Goal: Navigation & Orientation: Find specific page/section

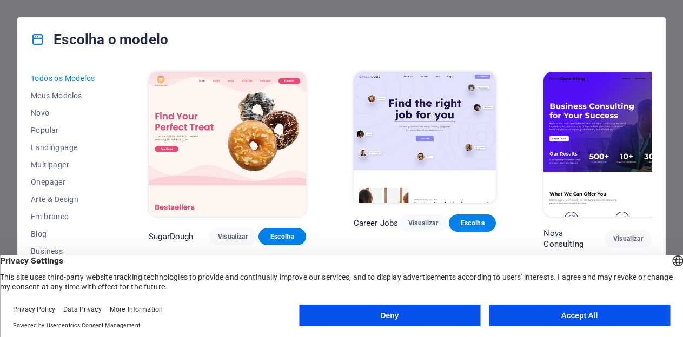
click at [452, 26] on div "Escolha o modelo" at bounding box center [341, 39] width 647 height 43
click at [445, 312] on button "Deny" at bounding box center [389, 316] width 181 height 22
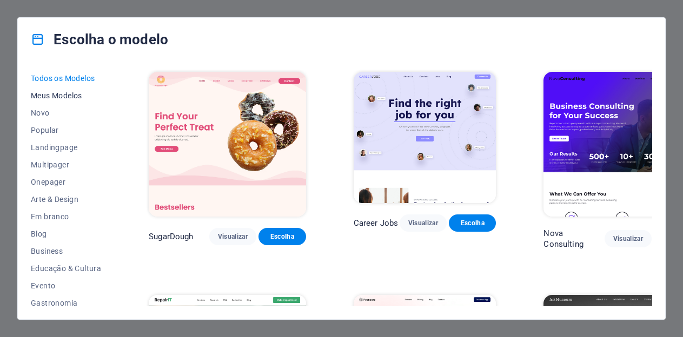
click at [69, 95] on span "Meus Modelos" at bounding box center [66, 95] width 70 height 9
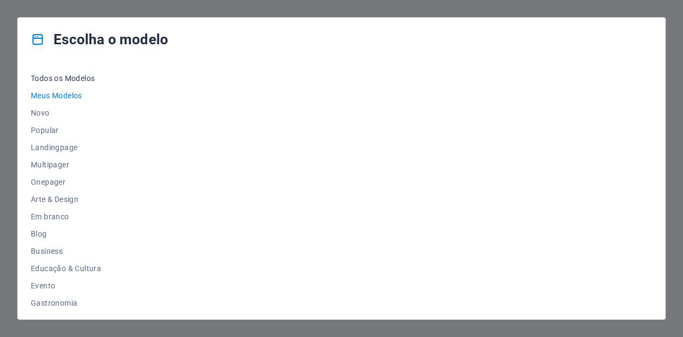
click at [70, 79] on span "Todos os Modelos" at bounding box center [66, 78] width 70 height 9
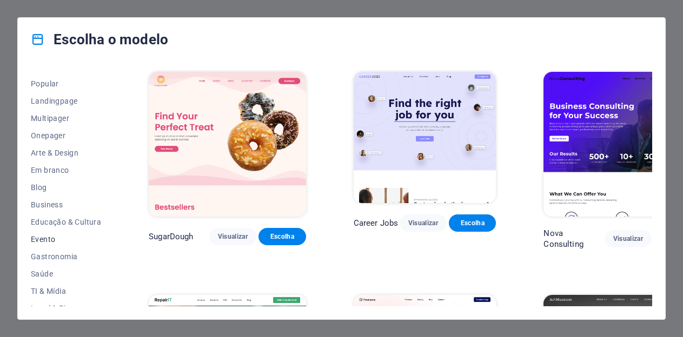
scroll to position [51, 0]
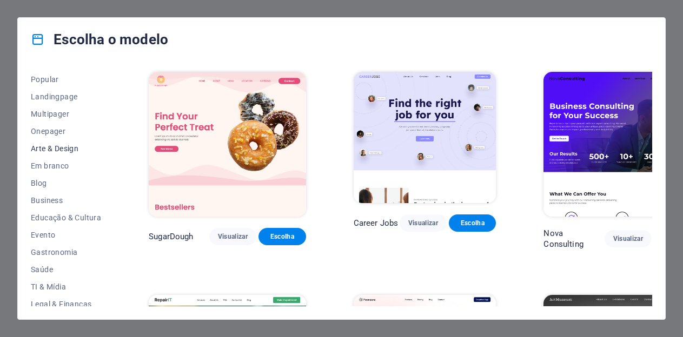
click at [70, 145] on span "Arte & Design" at bounding box center [66, 148] width 70 height 9
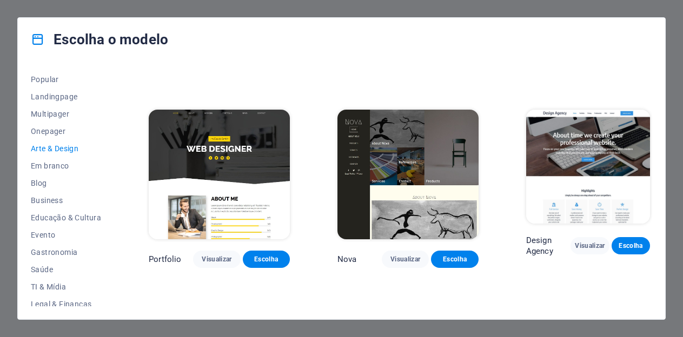
scroll to position [585, 0]
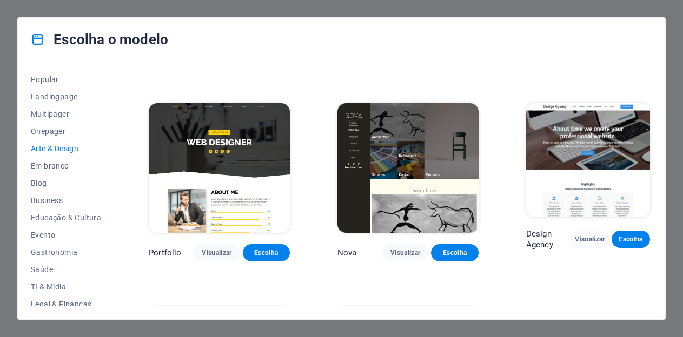
click at [372, 226] on div "Nova Visualizar Escolha" at bounding box center [407, 181] width 145 height 161
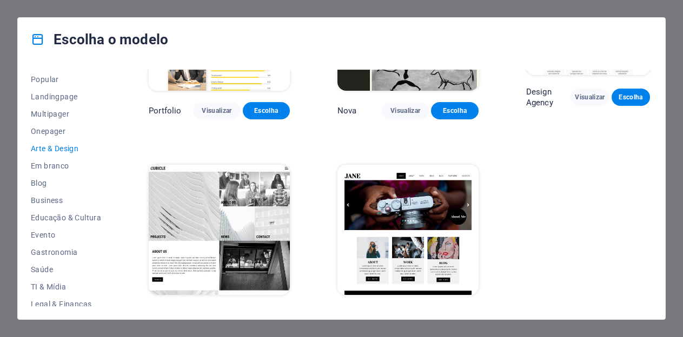
scroll to position [727, 0]
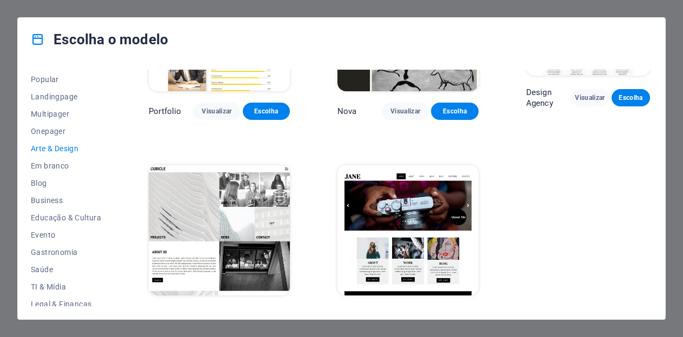
click at [409, 311] on span "Visualizar" at bounding box center [419, 315] width 21 height 9
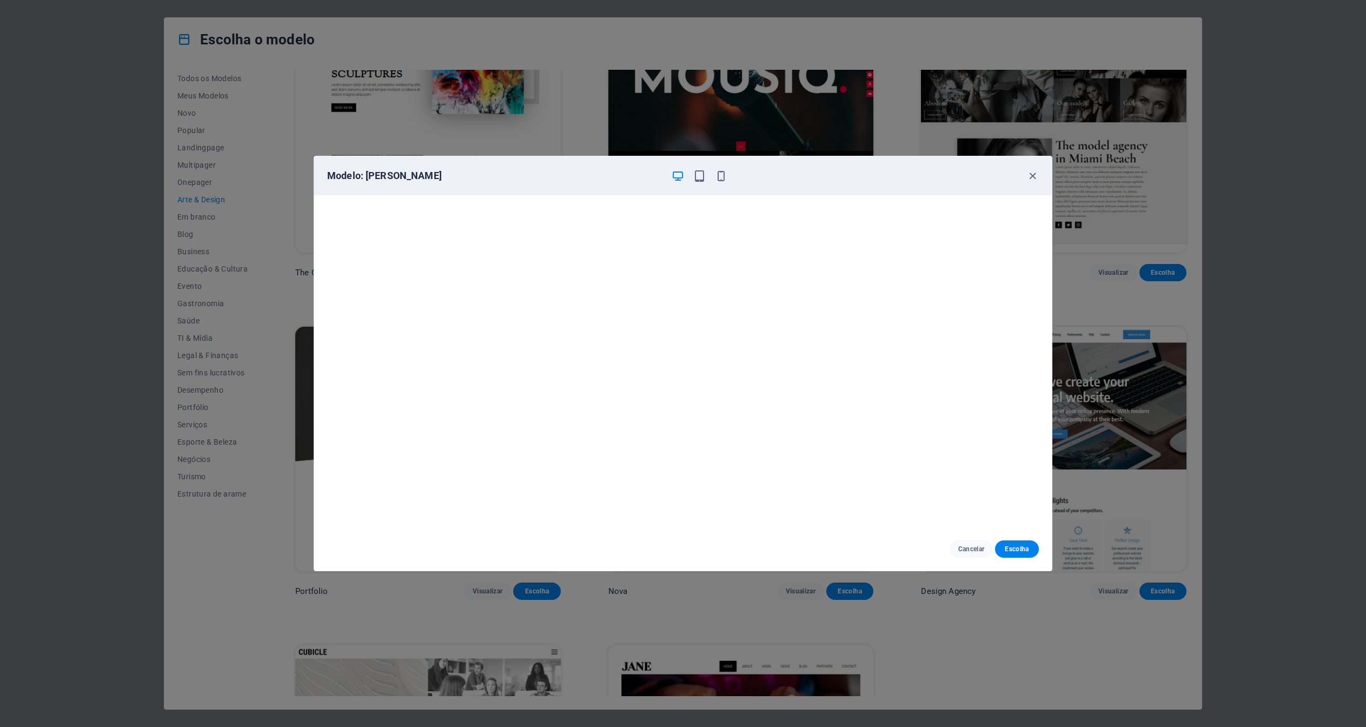
scroll to position [2, 0]
click at [682, 173] on icon "button" at bounding box center [699, 176] width 12 height 12
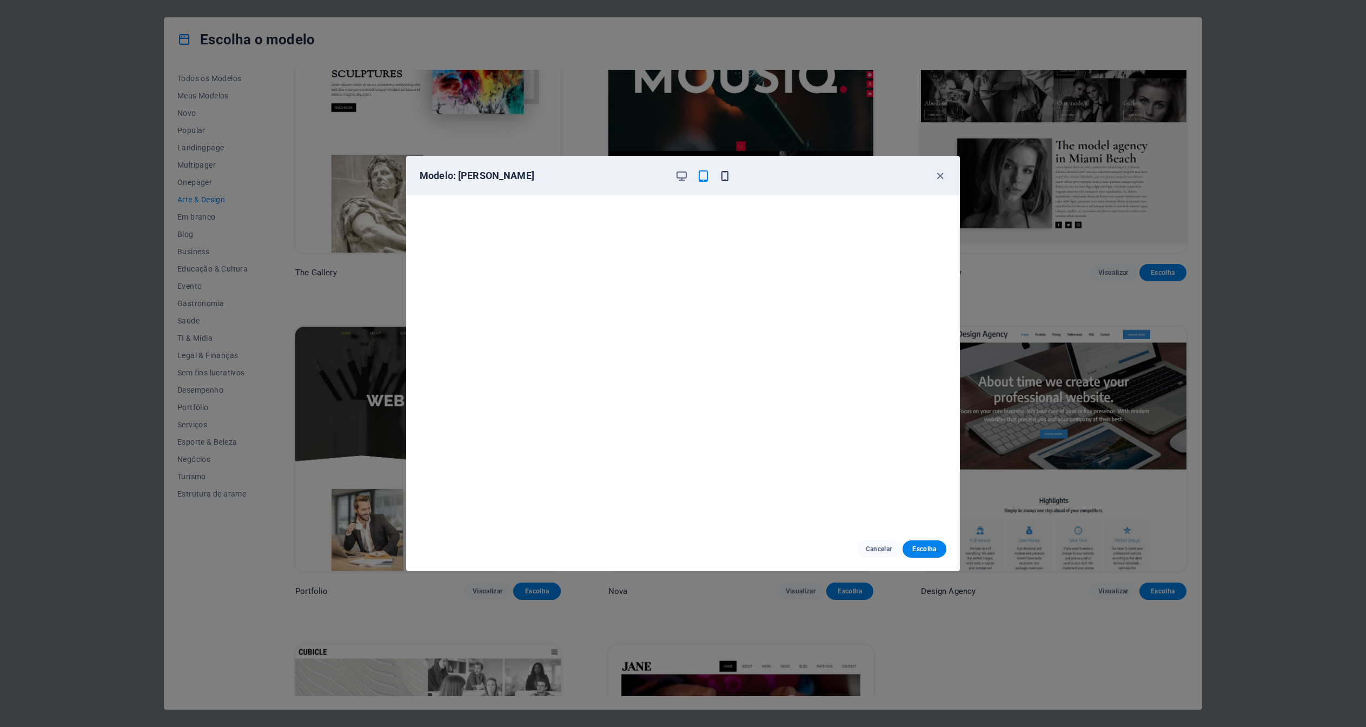
click at [682, 175] on icon "button" at bounding box center [725, 176] width 12 height 12
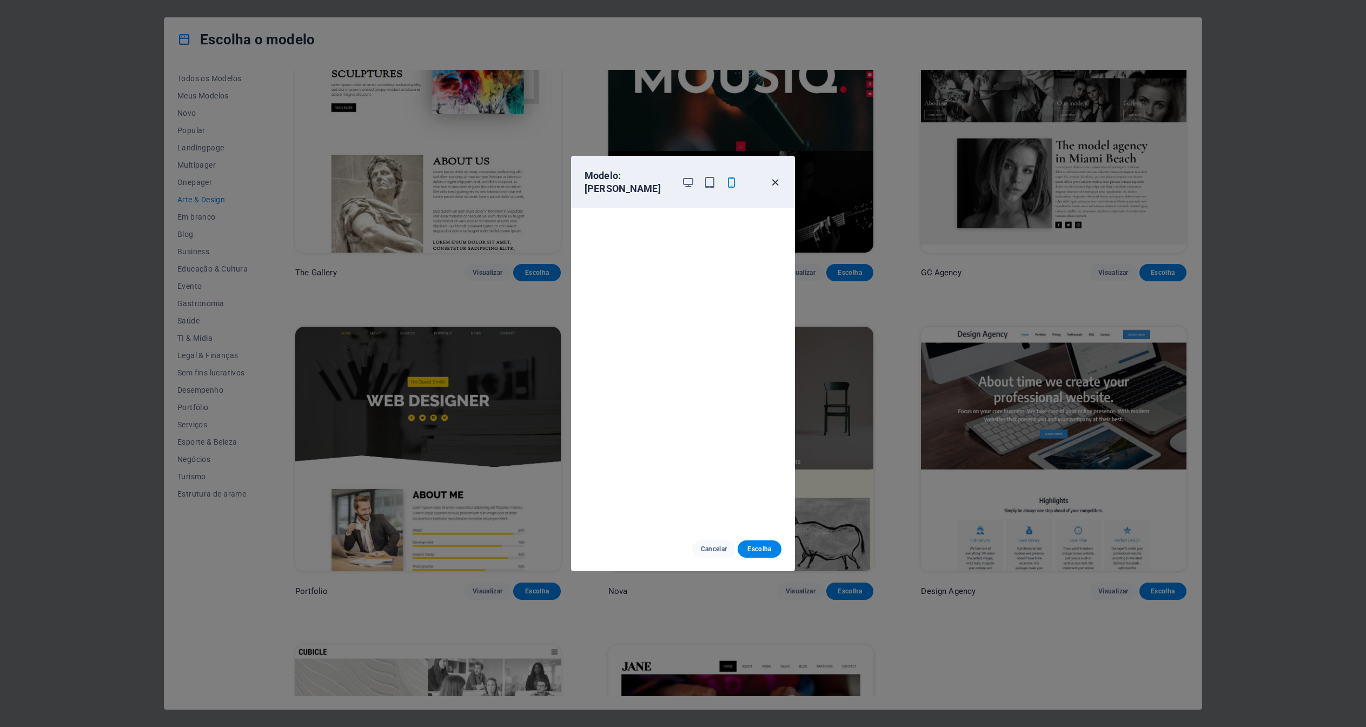
click at [682, 176] on icon "button" at bounding box center [775, 182] width 12 height 12
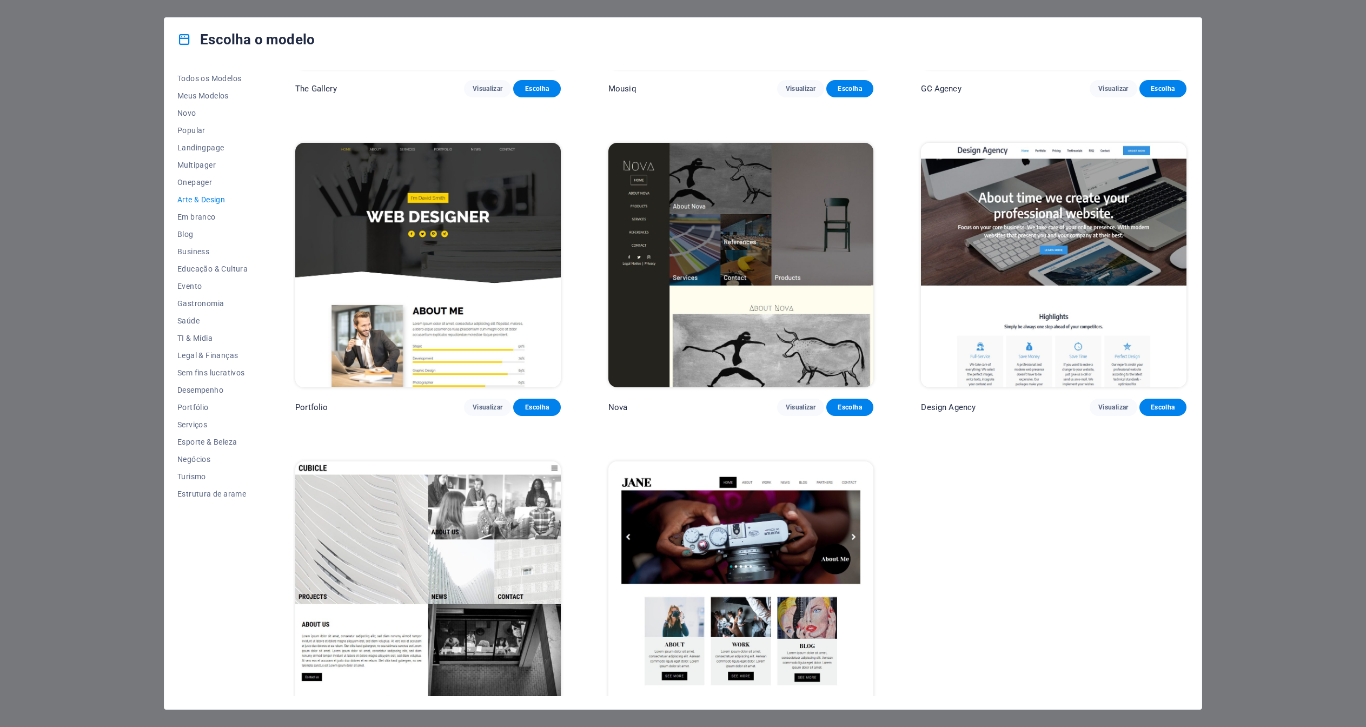
scroll to position [883, 0]
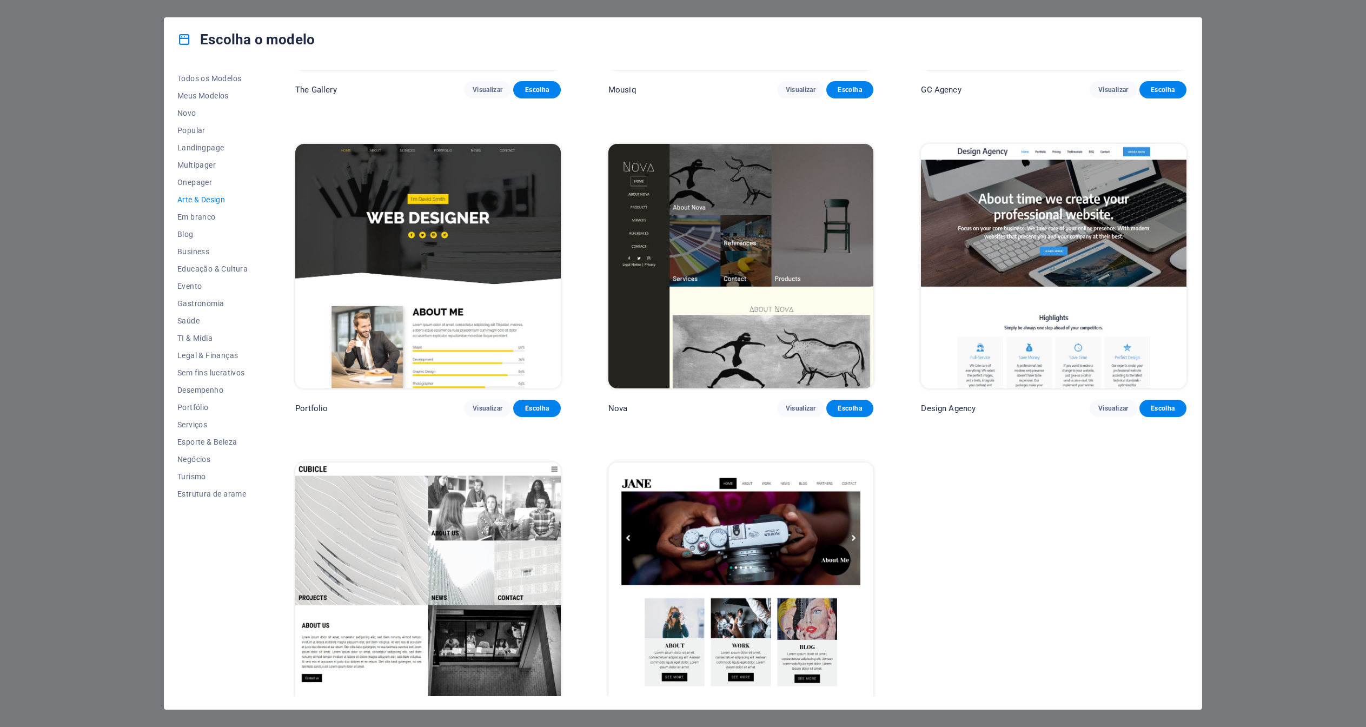
click at [506, 337] on img at bounding box center [427, 584] width 265 height 244
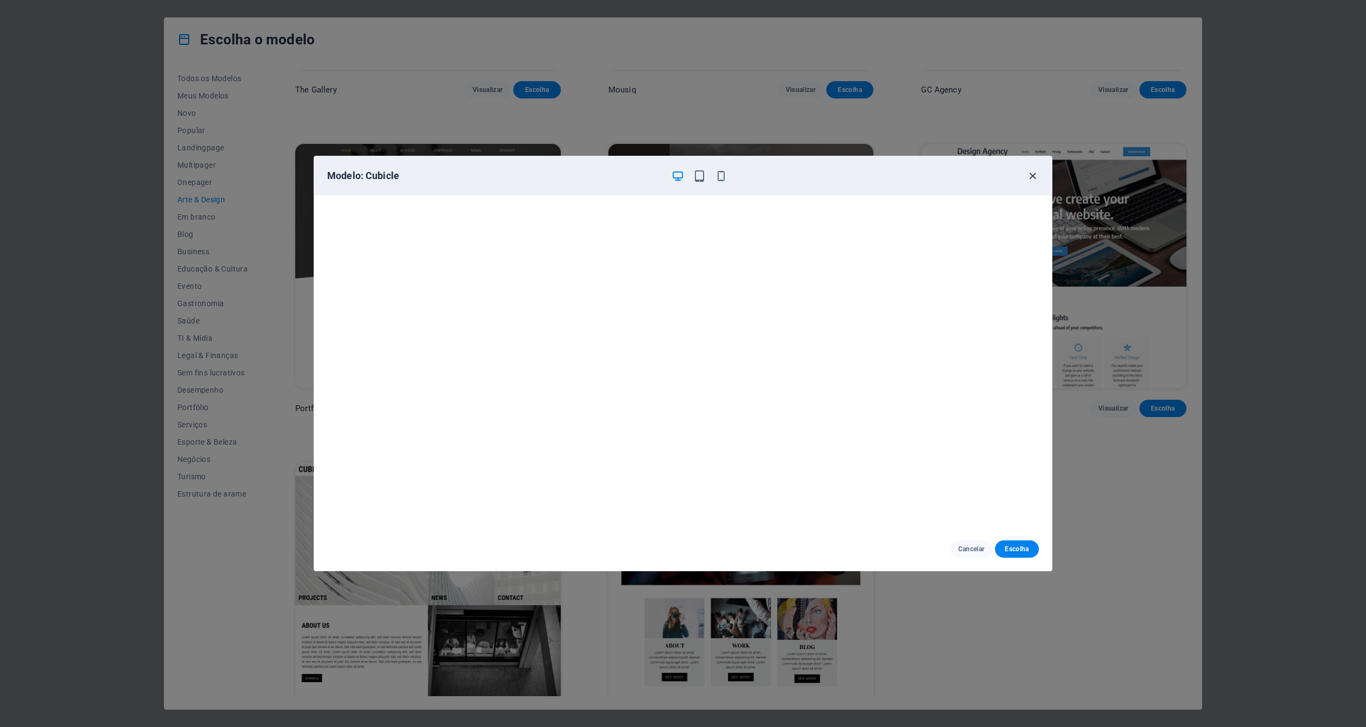
click at [682, 178] on icon "button" at bounding box center [1032, 176] width 12 height 12
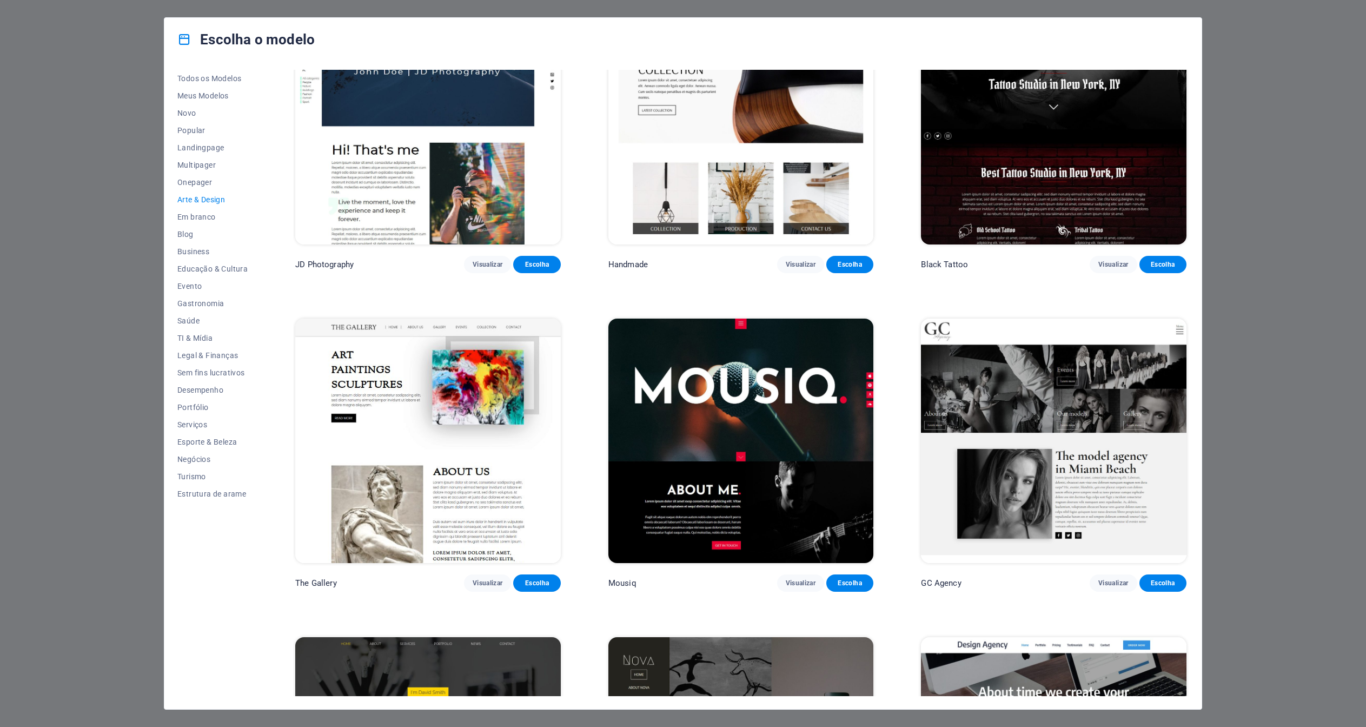
scroll to position [388, 0]
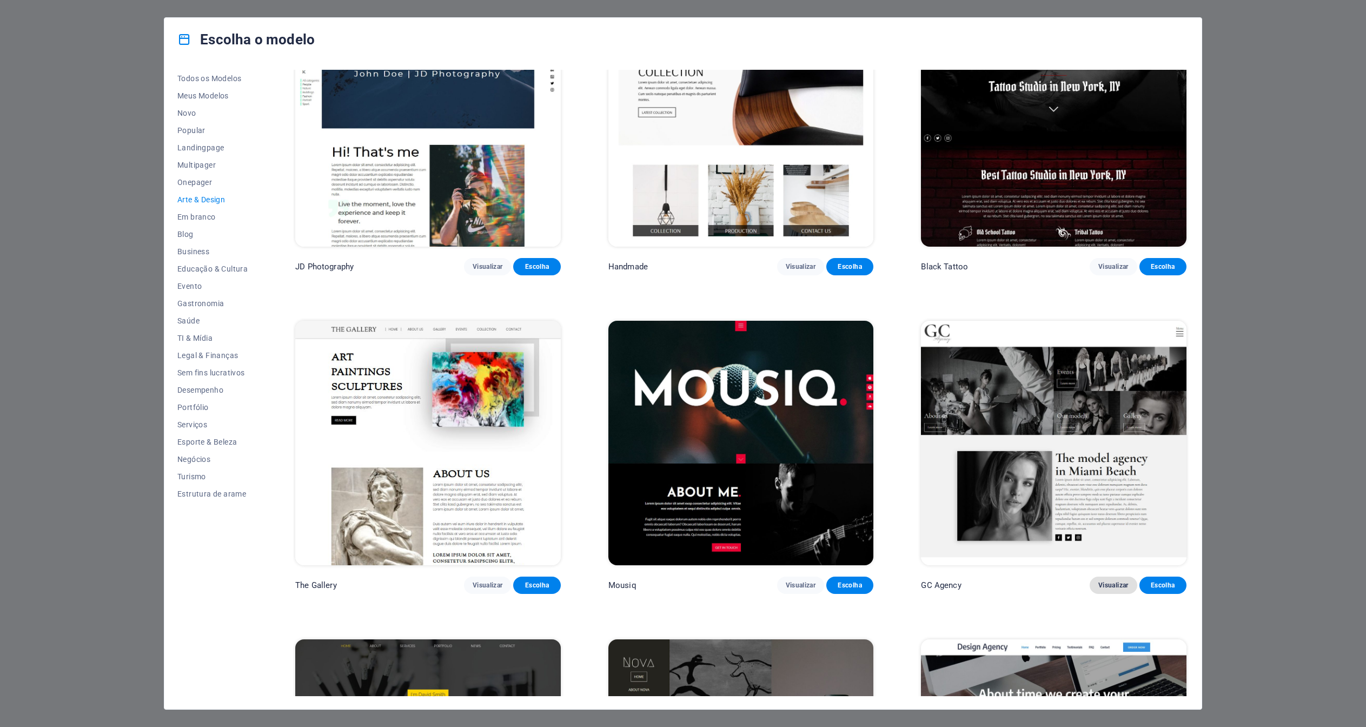
click at [682, 337] on span "Visualizar" at bounding box center [1113, 585] width 30 height 9
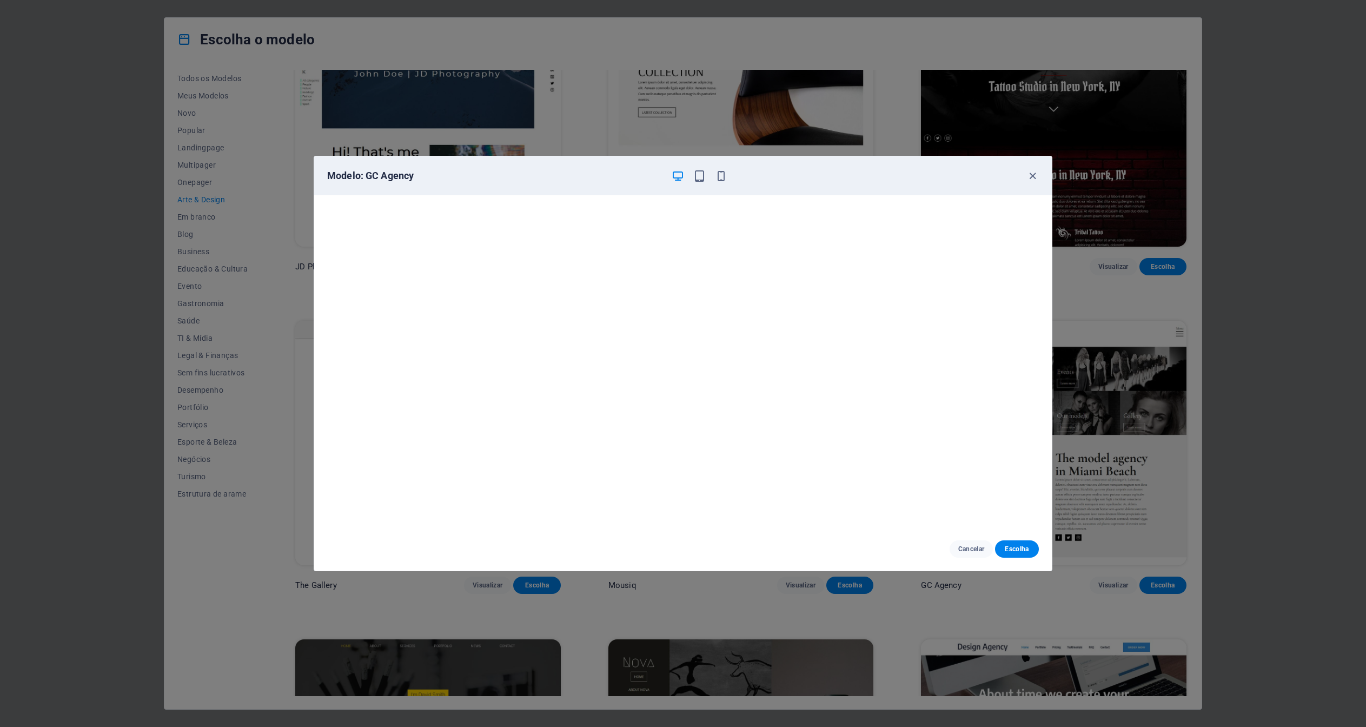
click at [682, 337] on div "Modelo: GC Agency Cancelar Escolha" at bounding box center [683, 363] width 1366 height 727
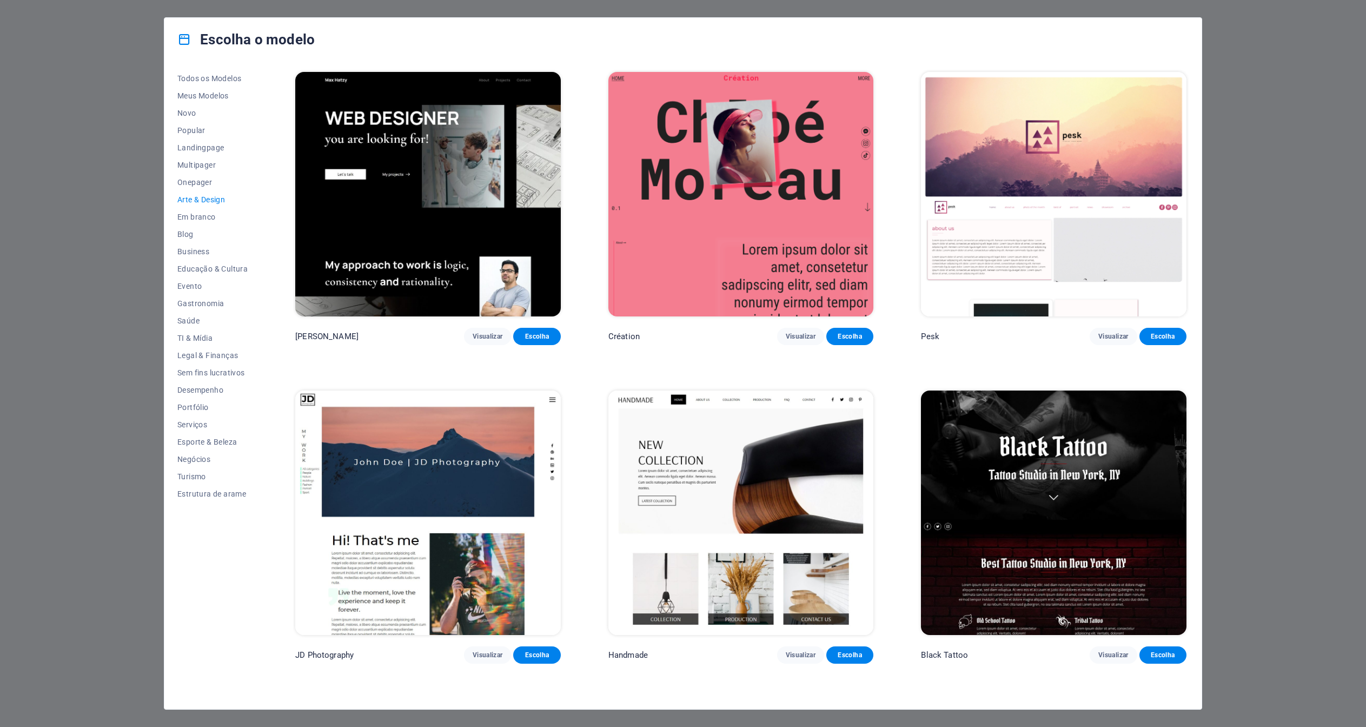
scroll to position [0, 0]
click at [682, 209] on img at bounding box center [740, 194] width 265 height 244
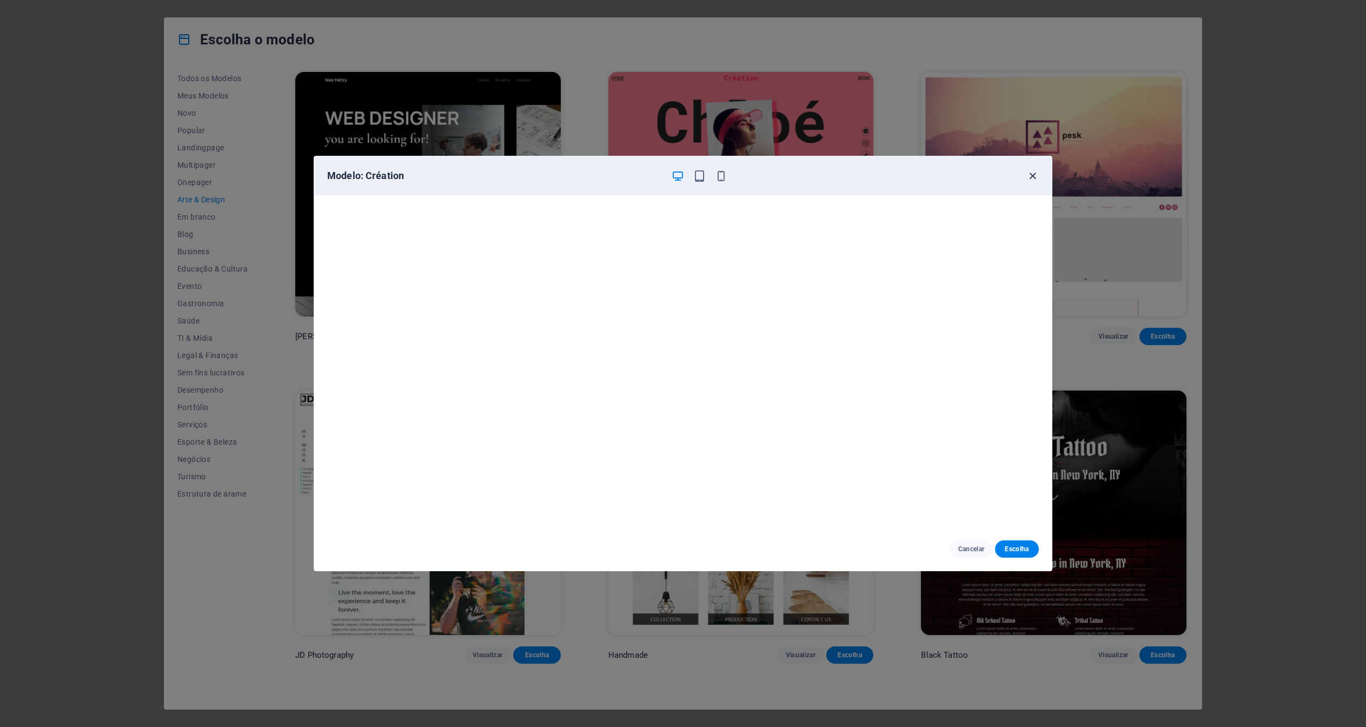
click at [682, 178] on icon "button" at bounding box center [1032, 176] width 12 height 12
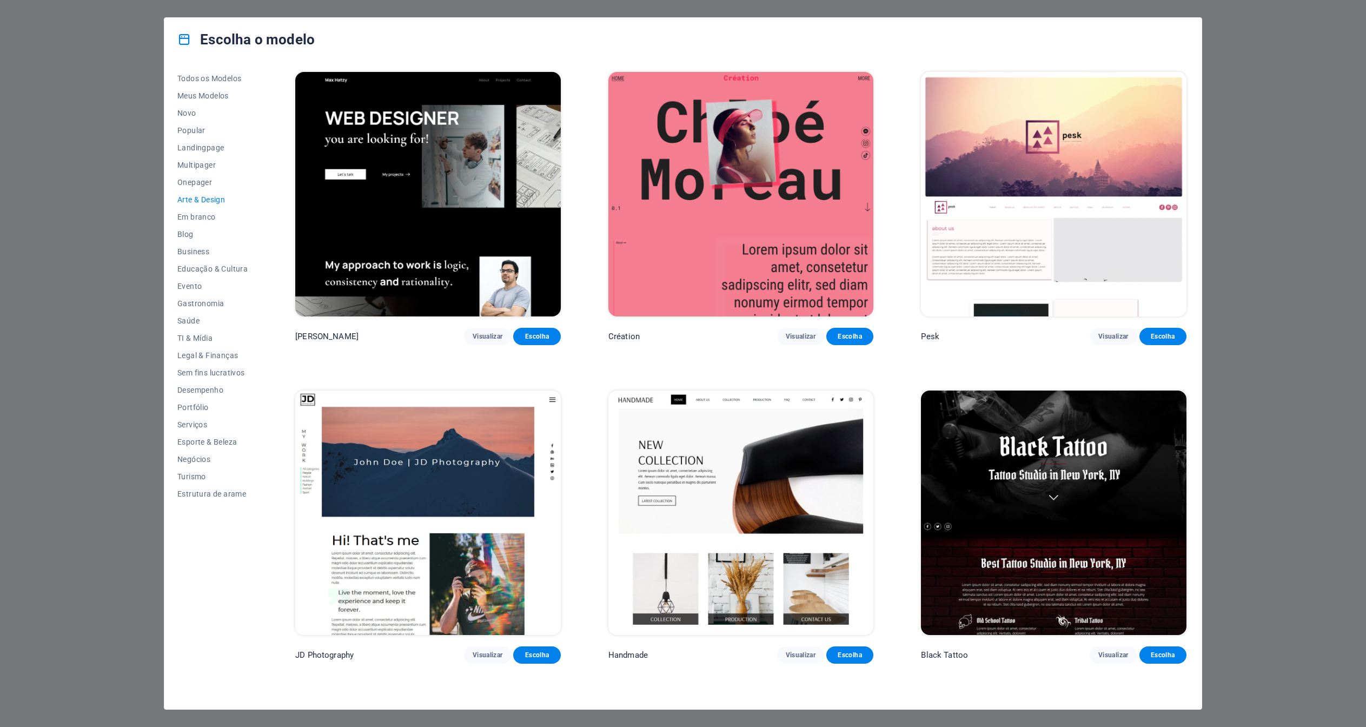
click at [471, 227] on img at bounding box center [427, 194] width 265 height 244
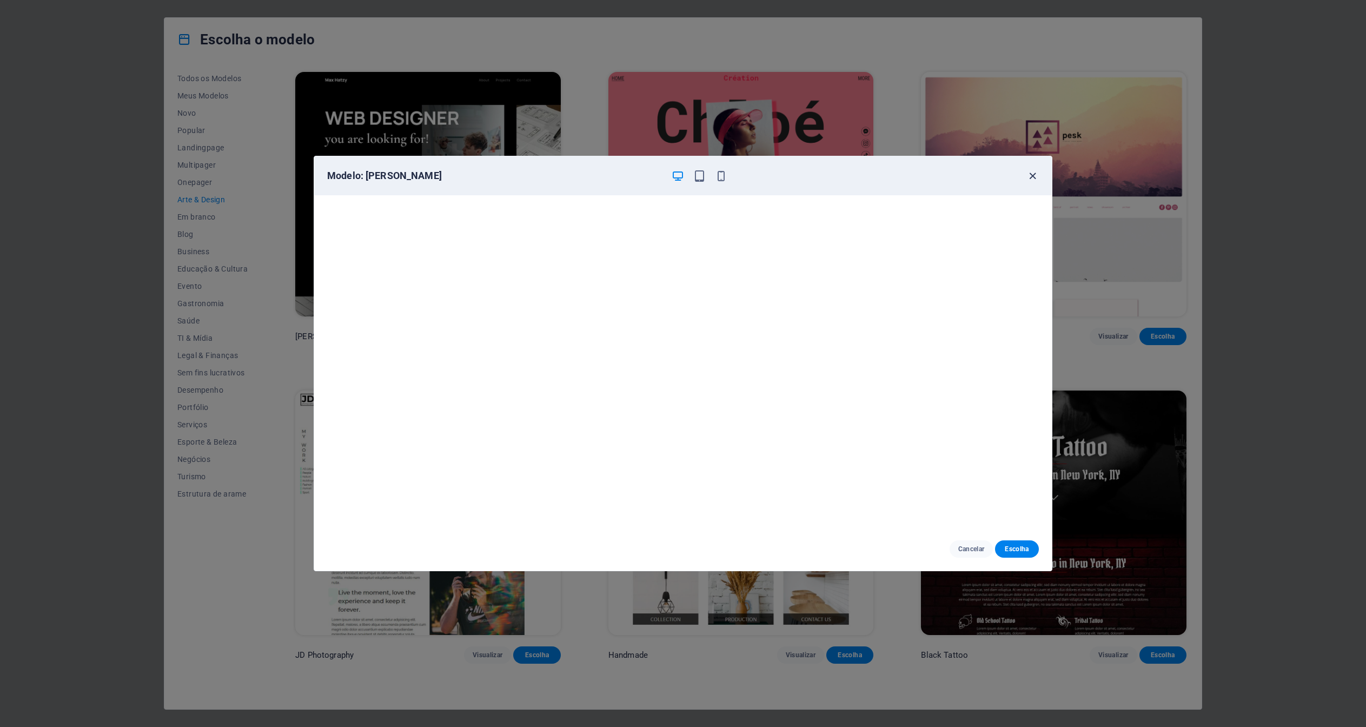
click at [682, 172] on icon "button" at bounding box center [1032, 176] width 12 height 12
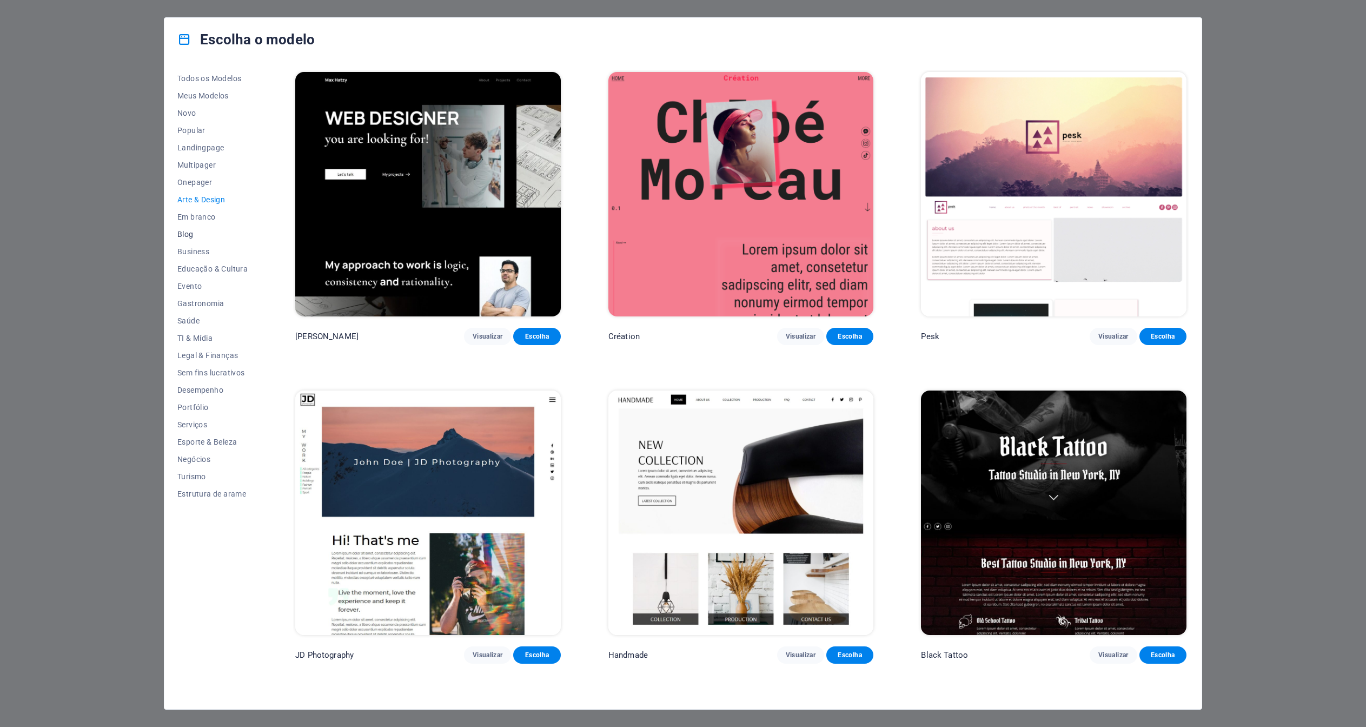
drag, startPoint x: 216, startPoint y: 218, endPoint x: 229, endPoint y: 236, distance: 21.6
click at [229, 236] on div "Todos os Modelos Meus Modelos Novo Popular Landingpage Multipager Onepager Arte…" at bounding box center [218, 383] width 83 height 626
click at [203, 337] on span "Portfólio" at bounding box center [212, 407] width 70 height 9
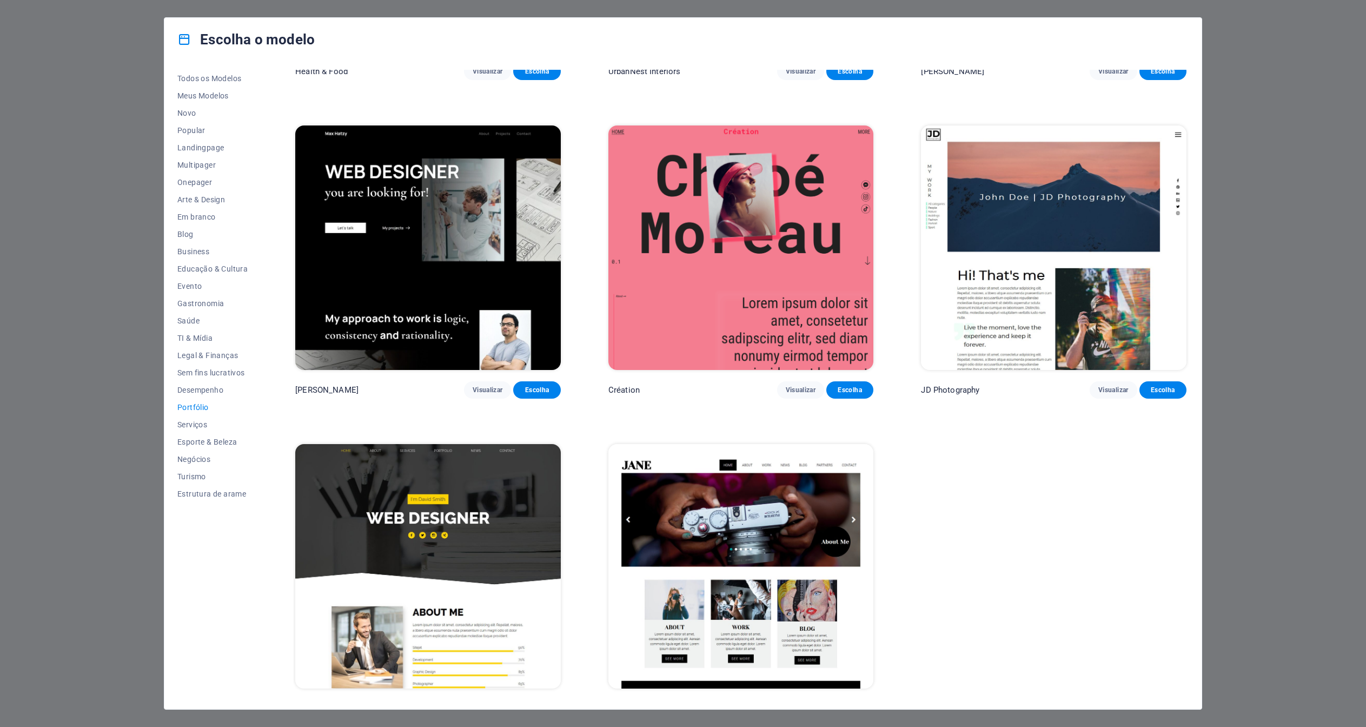
scroll to position [263, 0]
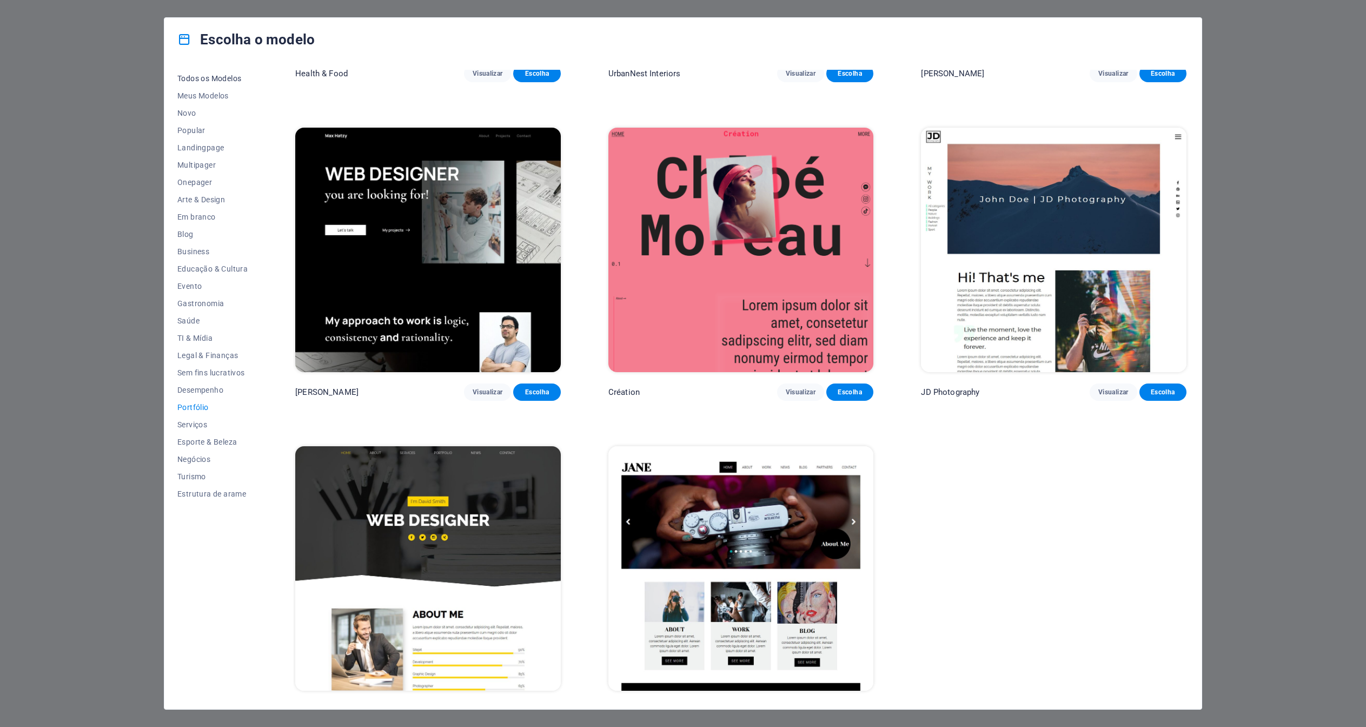
click at [247, 74] on span "Todos os Modelos" at bounding box center [212, 78] width 70 height 9
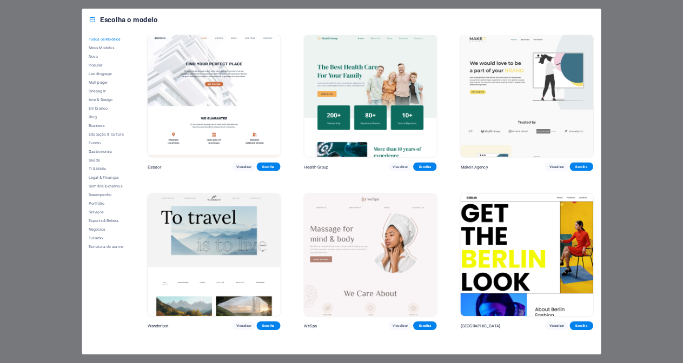
scroll to position [3257, 0]
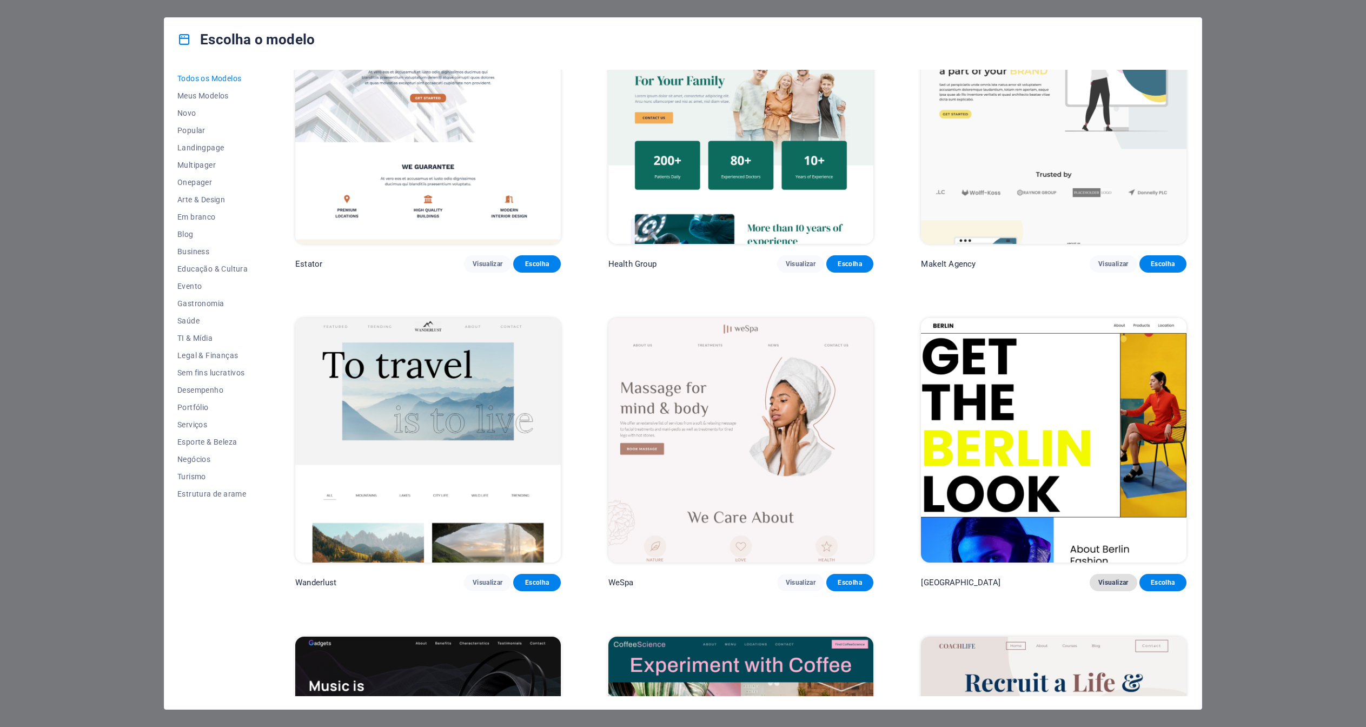
click at [682, 337] on span "Visualizar" at bounding box center [1113, 582] width 30 height 9
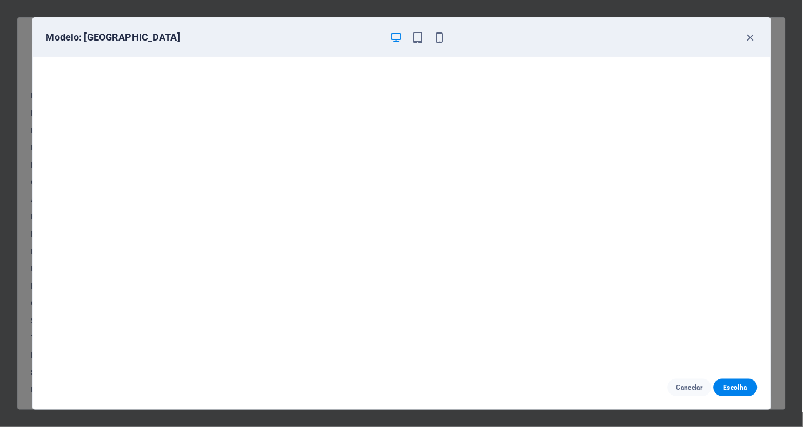
scroll to position [2, 0]
click at [682, 34] on icon "button" at bounding box center [750, 37] width 12 height 12
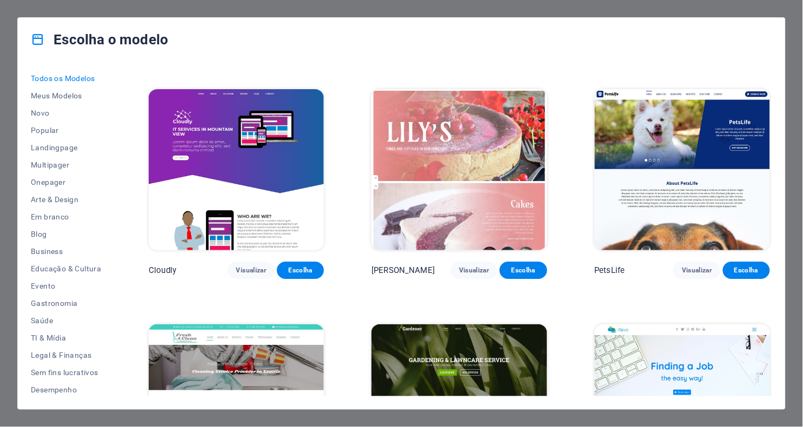
scroll to position [8139, 0]
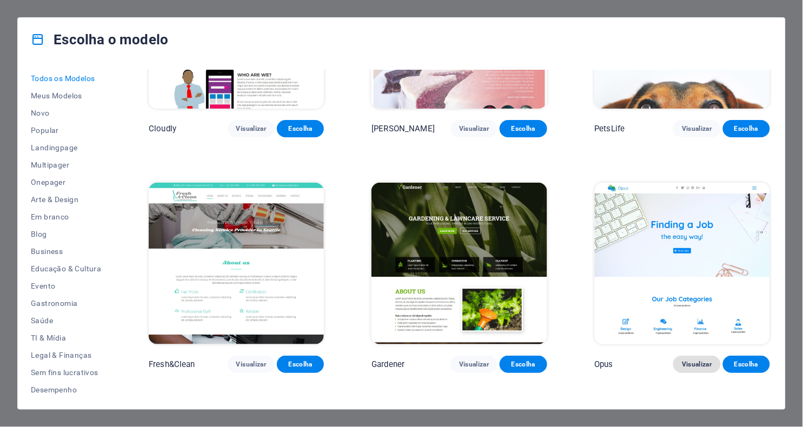
click at [682, 337] on span "Visualizar" at bounding box center [697, 364] width 30 height 9
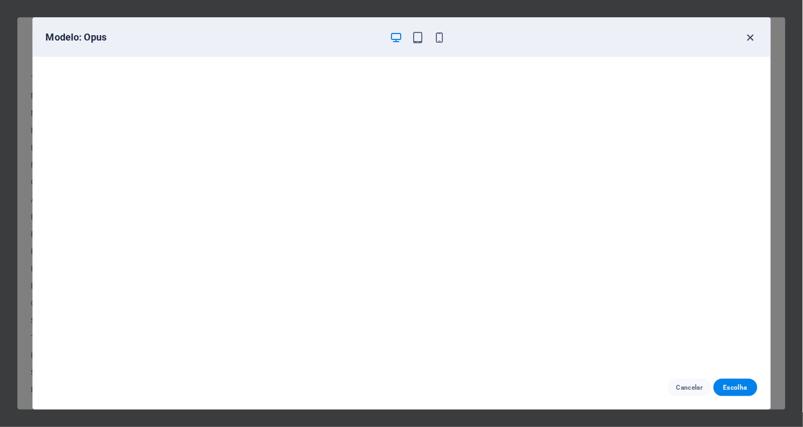
click at [682, 36] on icon "button" at bounding box center [750, 37] width 12 height 12
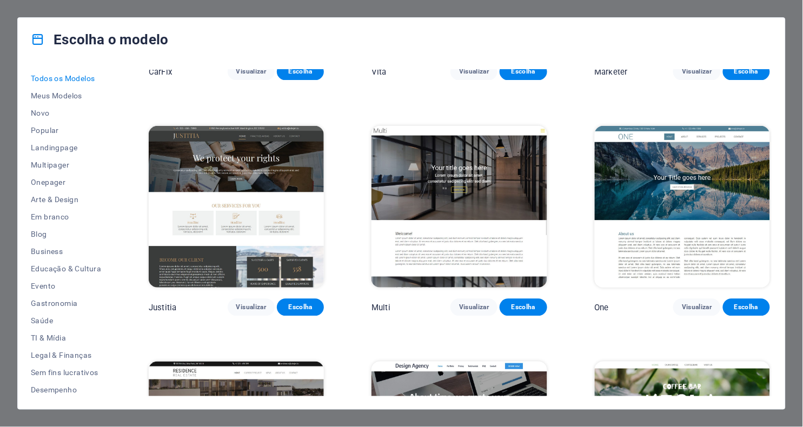
scroll to position [9609, 0]
click at [463, 303] on span "Visualizar" at bounding box center [474, 307] width 30 height 9
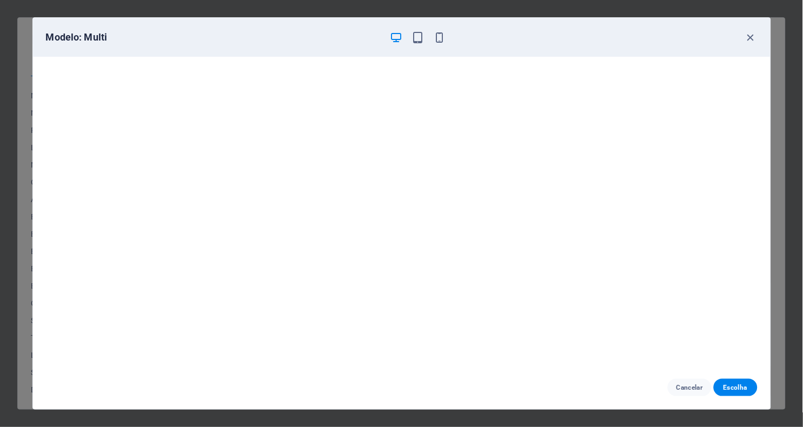
scroll to position [0, 0]
click at [682, 39] on icon "button" at bounding box center [750, 37] width 12 height 12
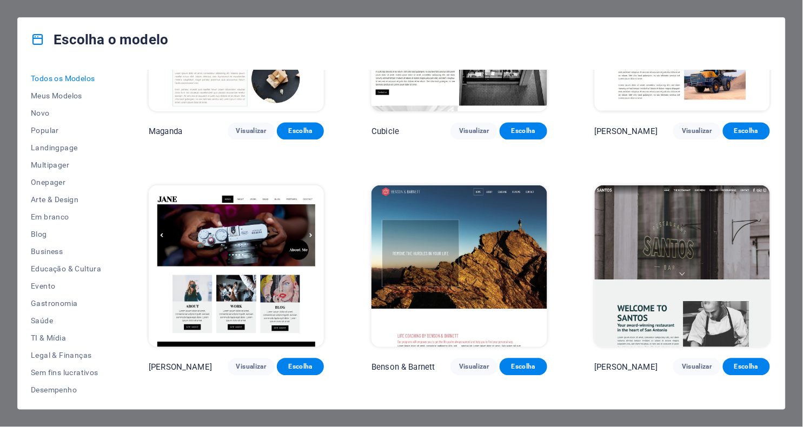
scroll to position [10493, 0]
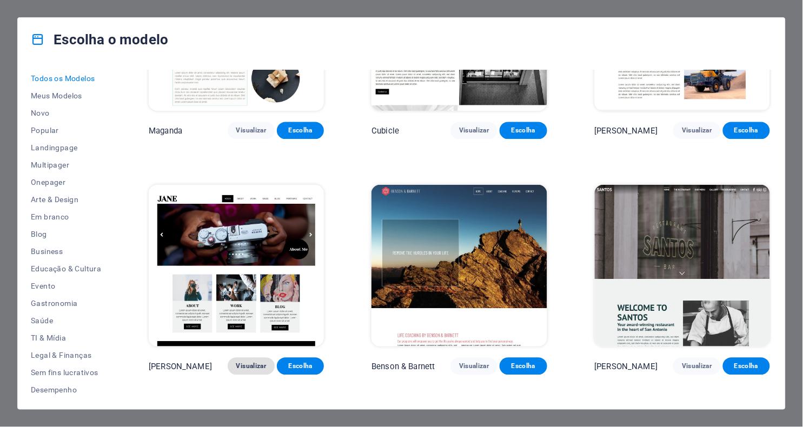
click at [250, 337] on span "Visualizar" at bounding box center [251, 366] width 30 height 9
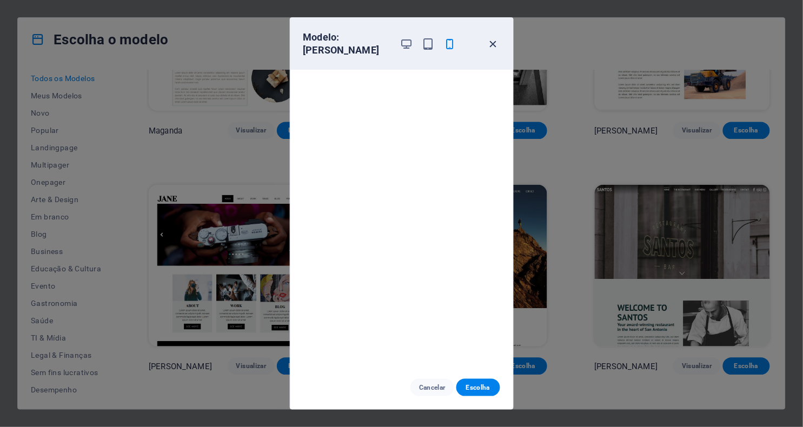
click at [489, 42] on icon "button" at bounding box center [493, 44] width 12 height 12
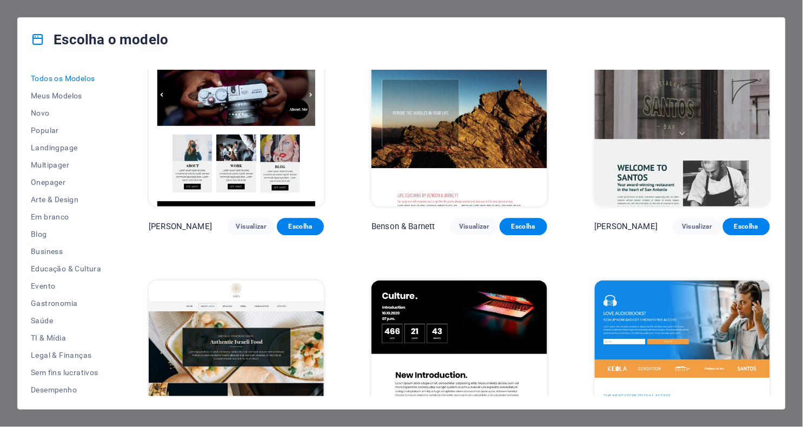
scroll to position [10724, 0]
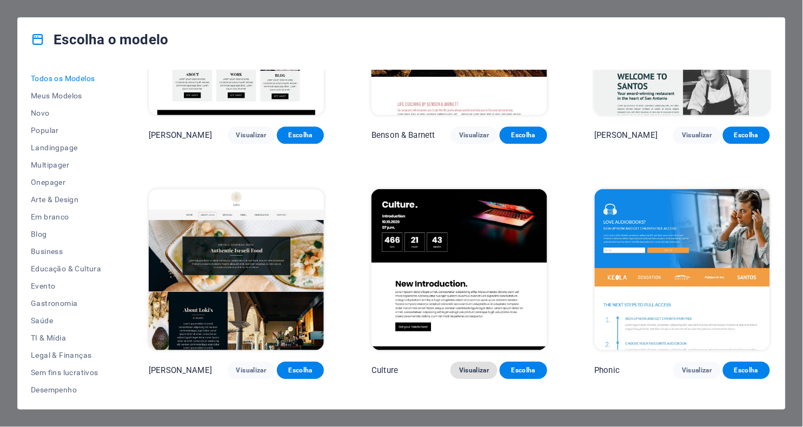
click at [464, 337] on span "Visualizar" at bounding box center [474, 370] width 30 height 9
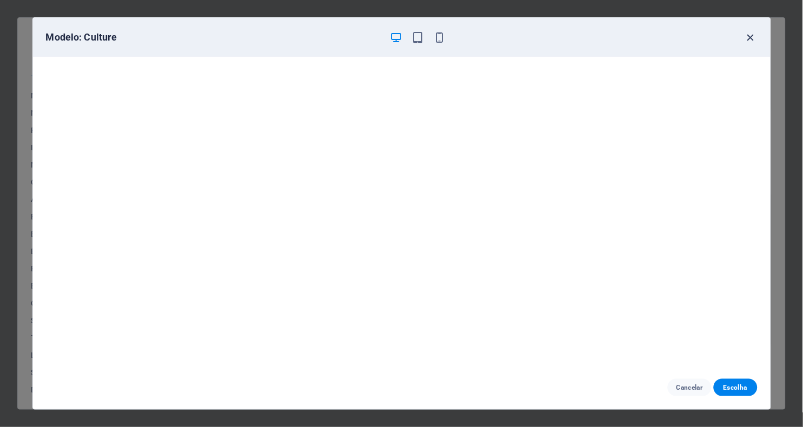
click at [682, 36] on icon "button" at bounding box center [750, 37] width 12 height 12
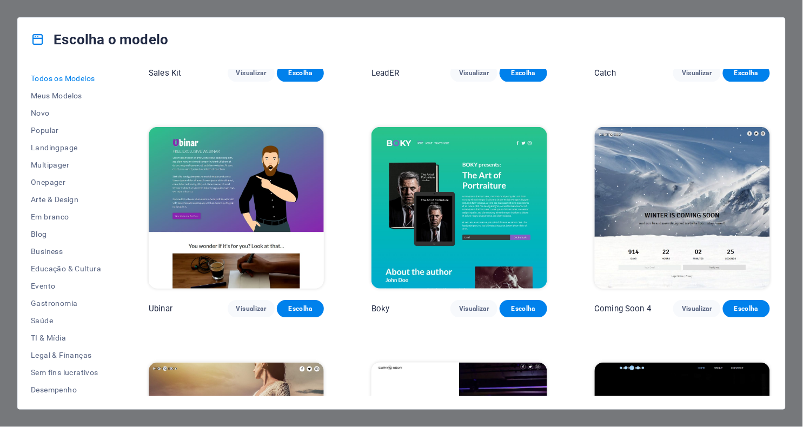
scroll to position [11682, 0]
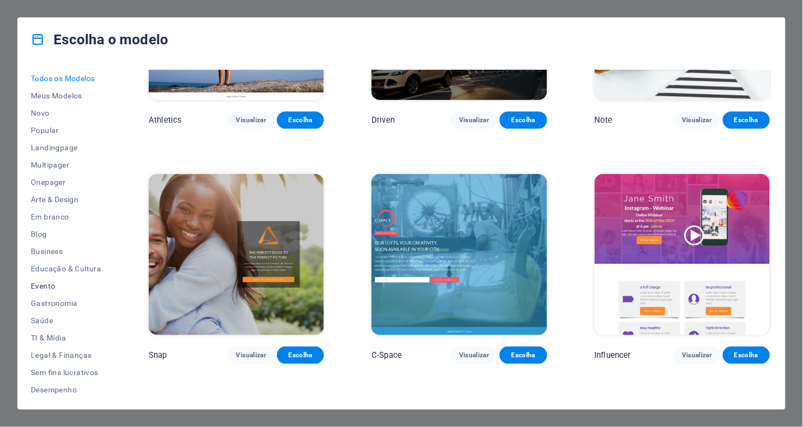
click at [55, 284] on span "Evento" at bounding box center [66, 286] width 70 height 9
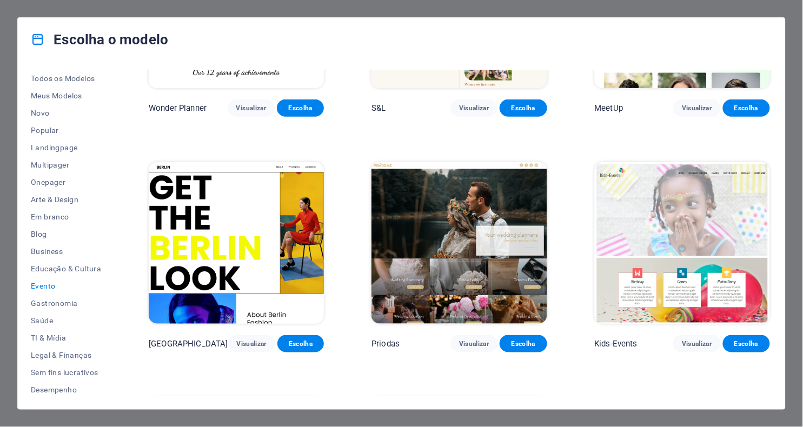
scroll to position [147, 0]
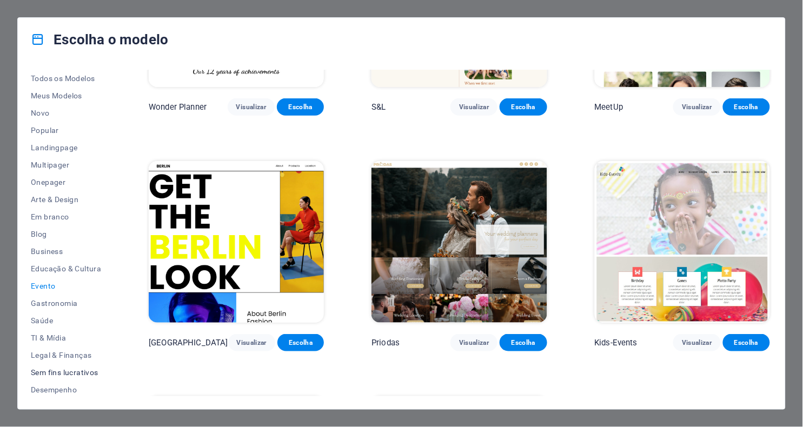
click at [84, 337] on span "Sem fins lucrativos" at bounding box center [66, 372] width 70 height 9
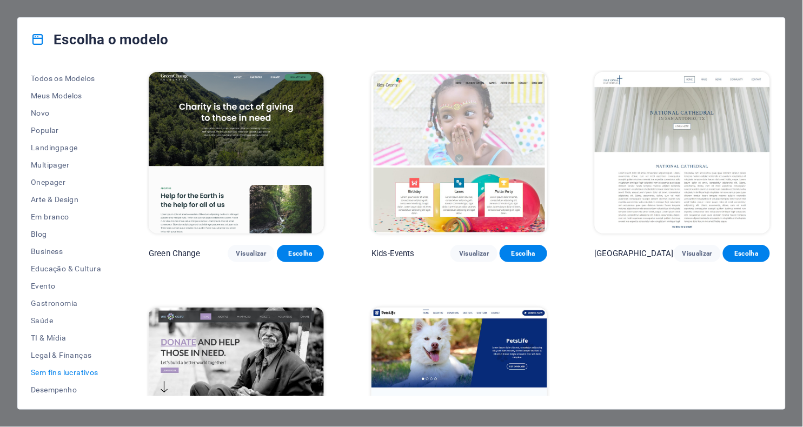
scroll to position [0, 0]
click at [91, 272] on span "Educação & Cultura" at bounding box center [66, 268] width 70 height 9
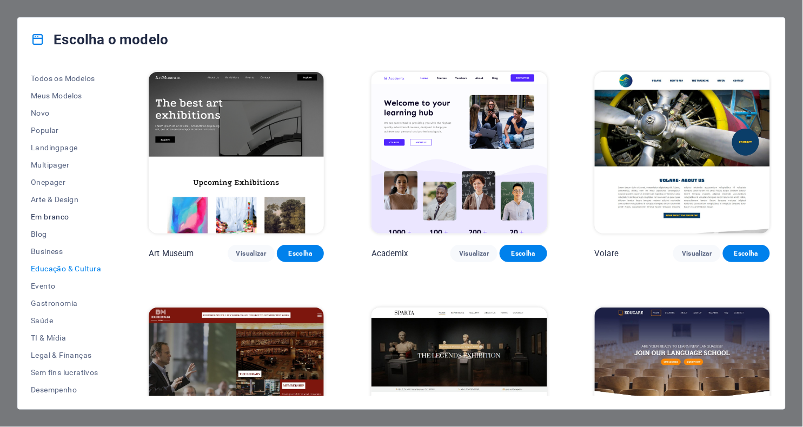
click at [66, 211] on button "Em branco" at bounding box center [66, 216] width 70 height 17
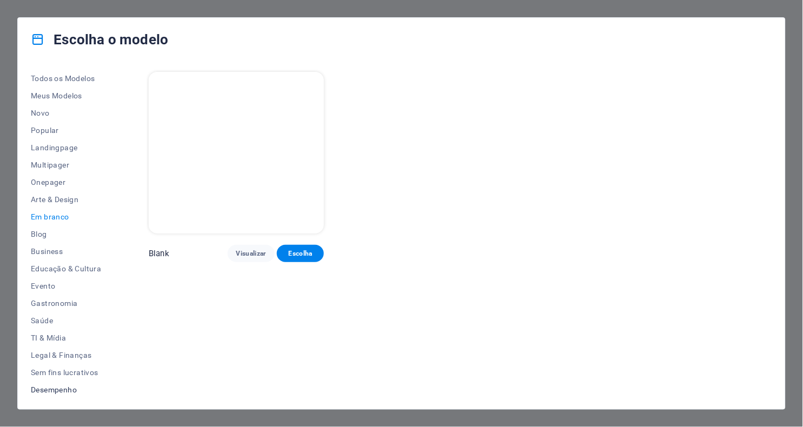
click at [72, 337] on span "Desempenho" at bounding box center [66, 389] width 70 height 9
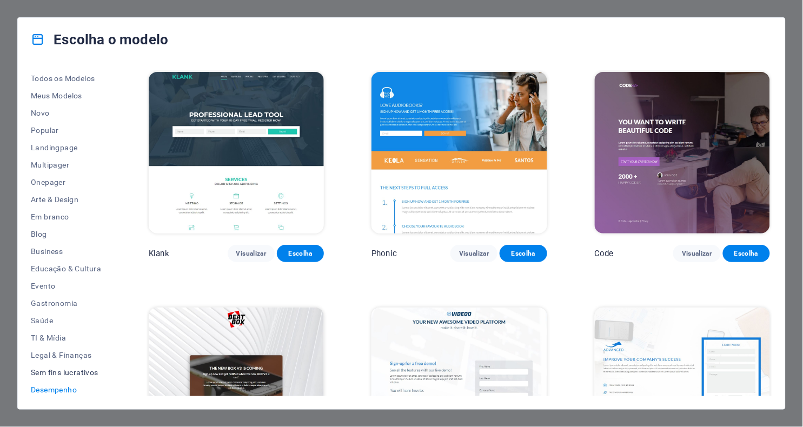
click at [74, 337] on span "Sem fins lucrativos" at bounding box center [66, 372] width 70 height 9
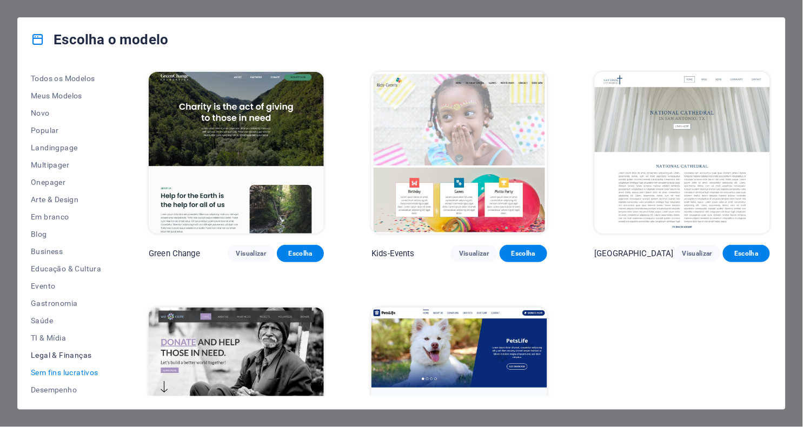
click at [73, 337] on span "Legal & Finanças" at bounding box center [66, 355] width 70 height 9
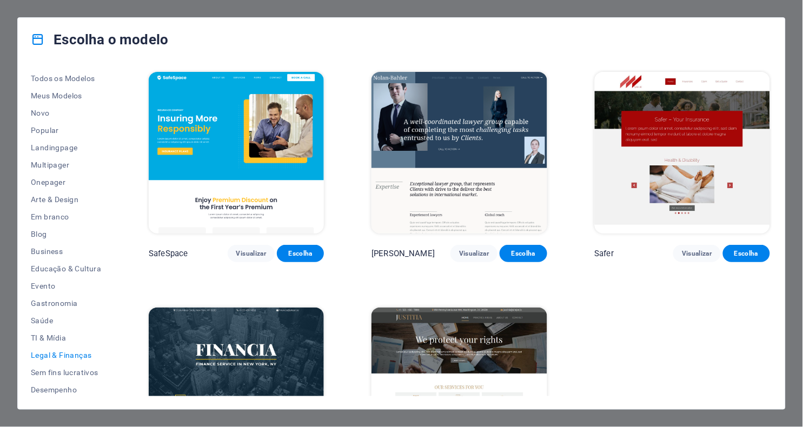
click at [69, 337] on span "Legal & Finanças" at bounding box center [66, 355] width 70 height 9
click at [51, 299] on span "Gastronomia" at bounding box center [66, 303] width 70 height 9
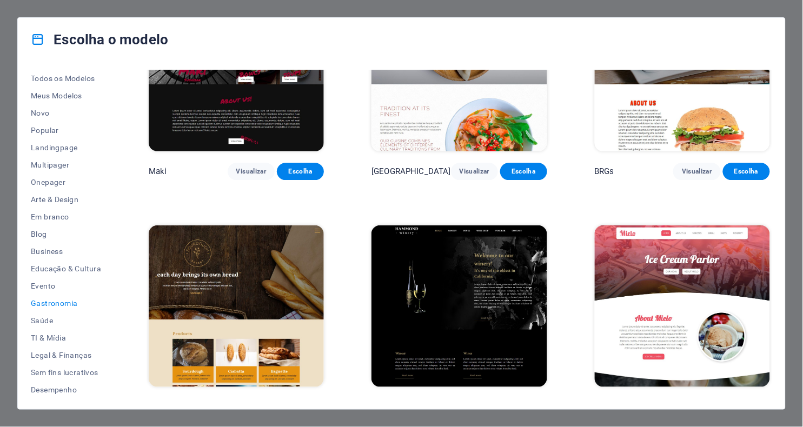
scroll to position [557, 0]
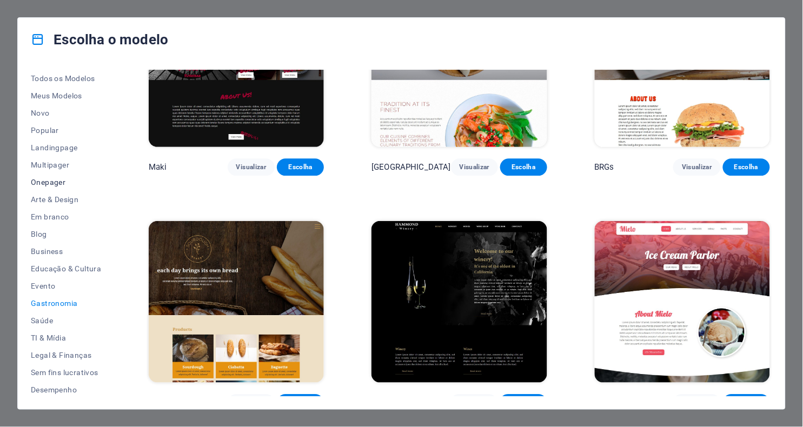
click at [55, 182] on span "Onepager" at bounding box center [66, 182] width 70 height 9
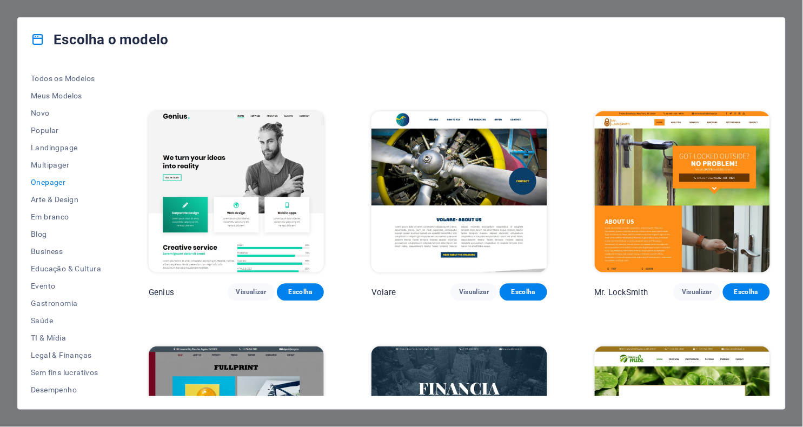
scroll to position [2246, 0]
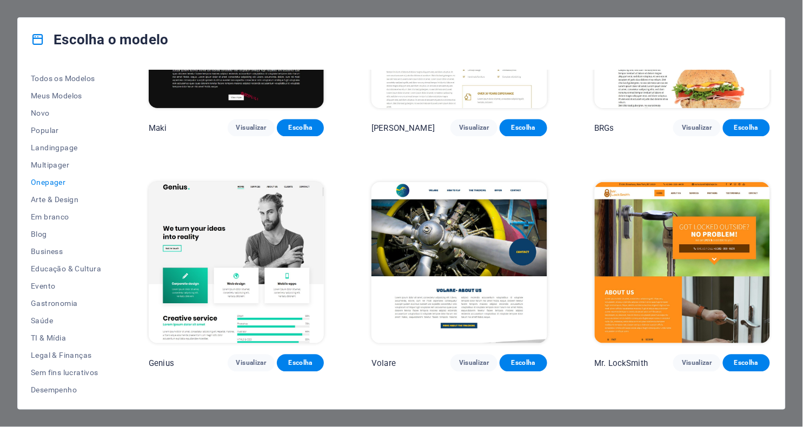
drag, startPoint x: 249, startPoint y: 350, endPoint x: 248, endPoint y: 374, distance: 23.8
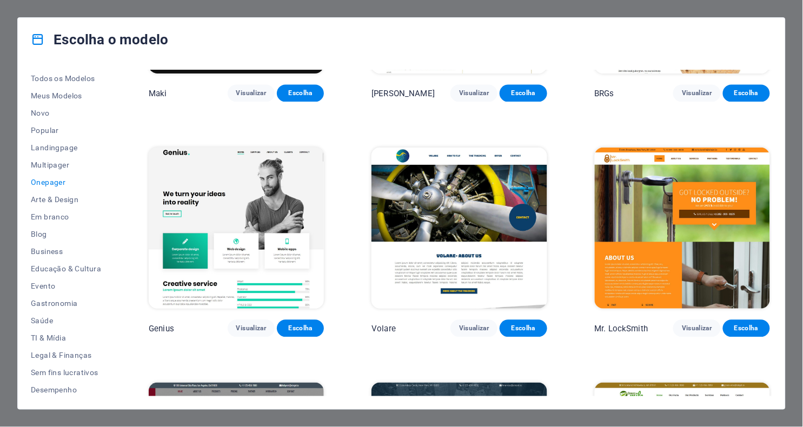
scroll to position [2251, 0]
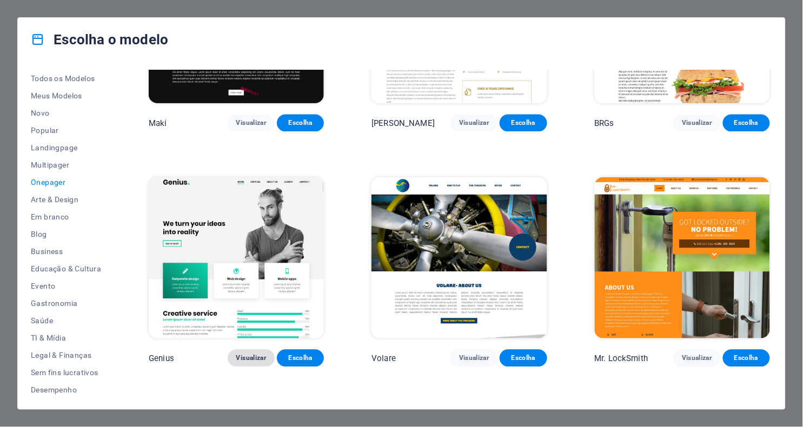
click at [255, 337] on span "Visualizar" at bounding box center [251, 358] width 30 height 9
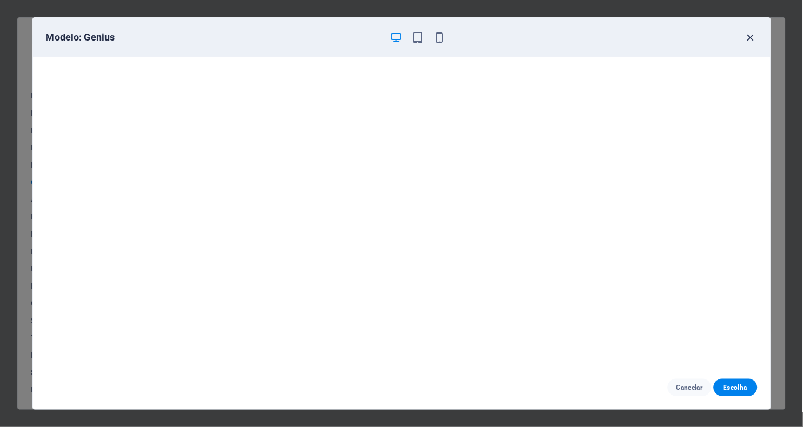
click at [682, 37] on icon "button" at bounding box center [750, 37] width 12 height 12
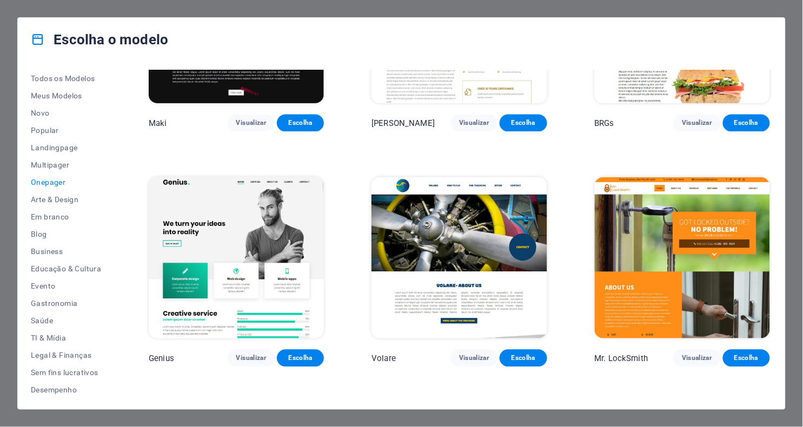
click at [165, 337] on p "Genius" at bounding box center [161, 358] width 25 height 11
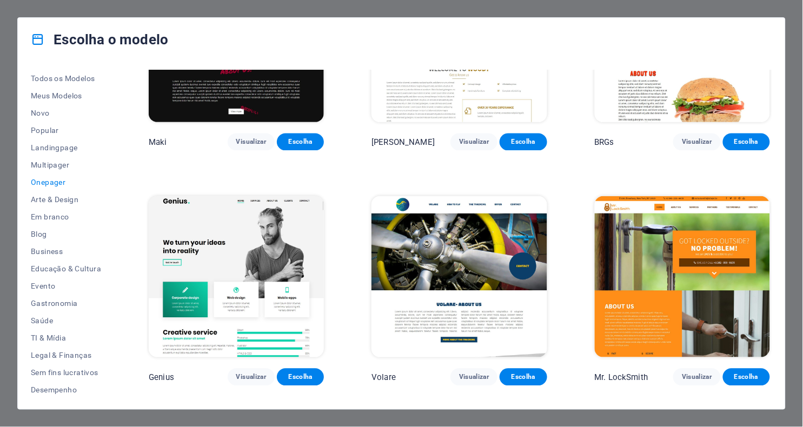
scroll to position [2195, 0]
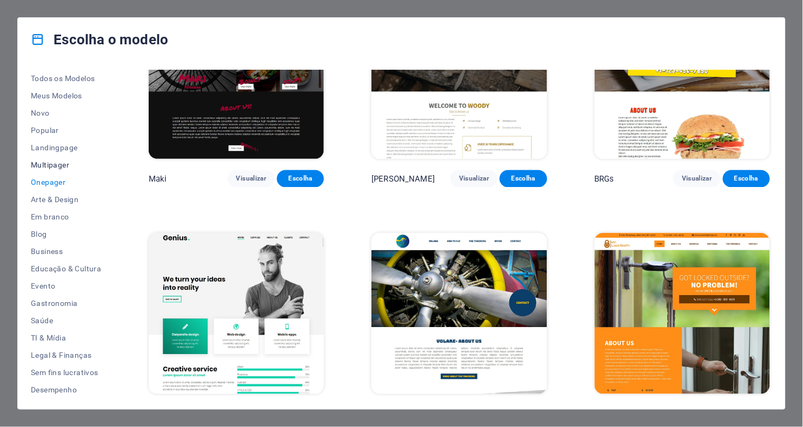
click at [43, 161] on span "Multipager" at bounding box center [66, 165] width 70 height 9
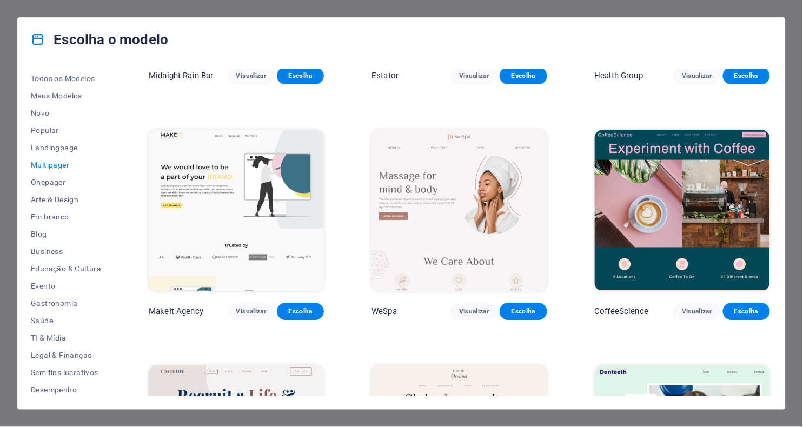
scroll to position [1605, 0]
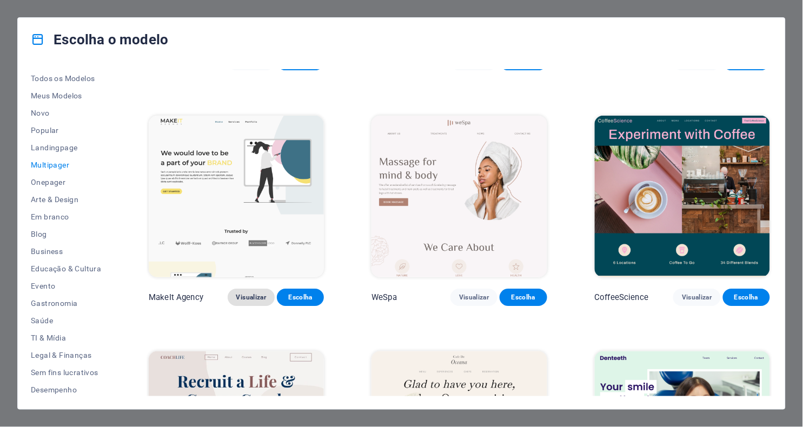
click at [248, 293] on span "Visualizar" at bounding box center [251, 297] width 30 height 9
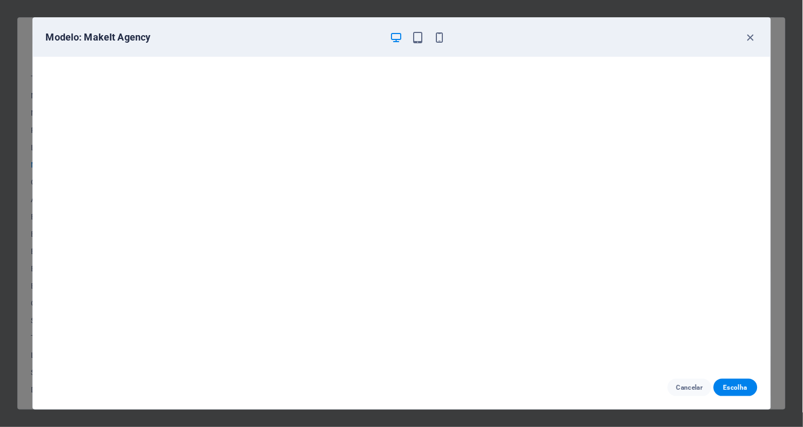
click at [682, 37] on div "Modelo: MakeIt Agency" at bounding box center [401, 37] width 737 height 39
click at [682, 35] on icon "button" at bounding box center [750, 37] width 12 height 12
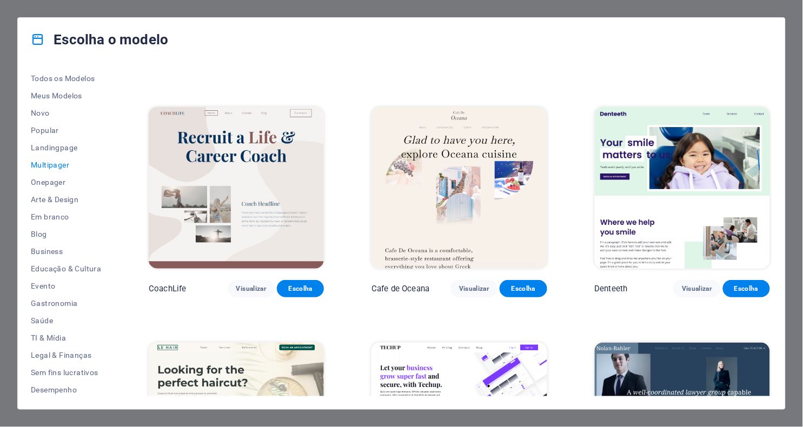
scroll to position [1854, 0]
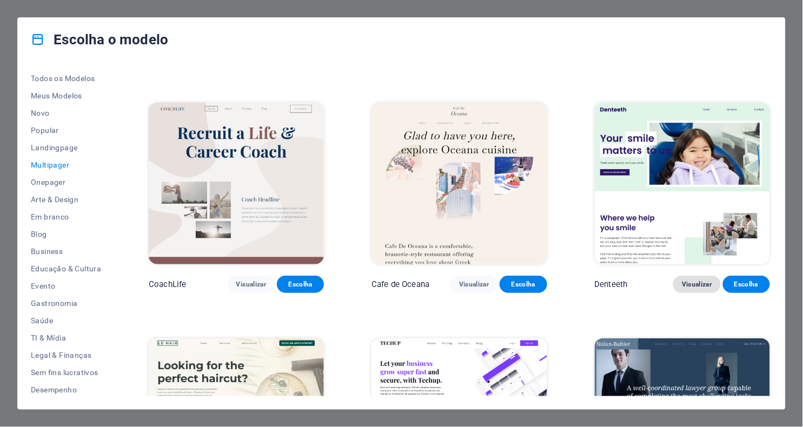
click at [682, 280] on span "Visualizar" at bounding box center [697, 284] width 30 height 9
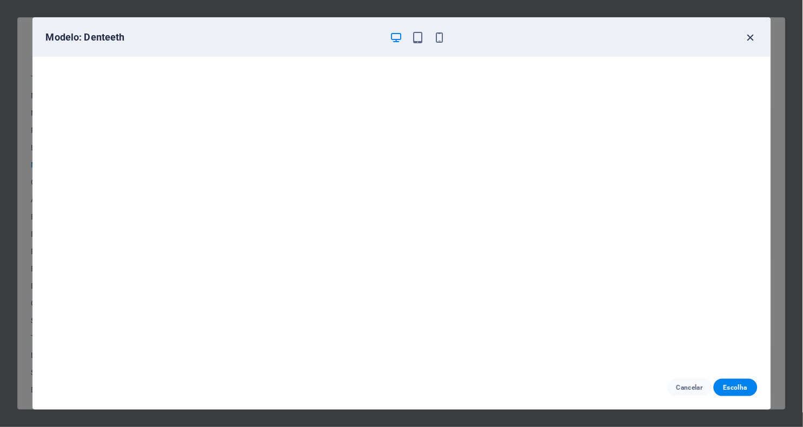
click at [682, 40] on icon "button" at bounding box center [750, 37] width 12 height 12
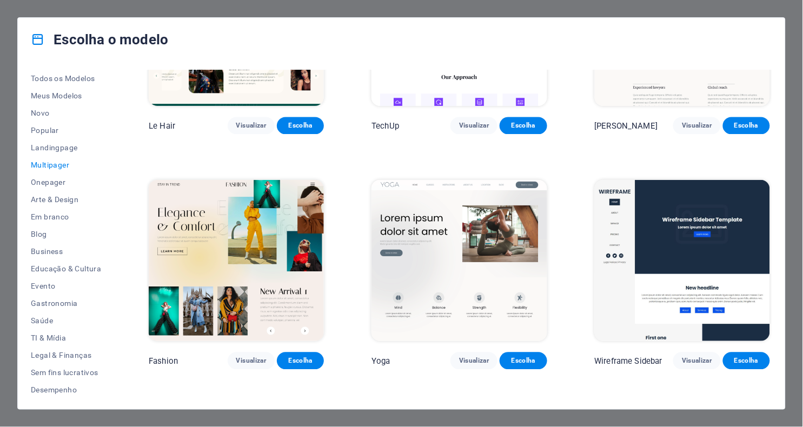
scroll to position [2261, 0]
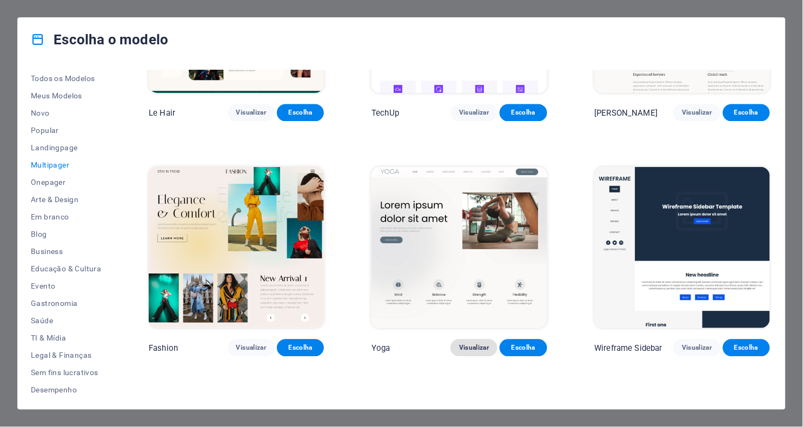
click at [471, 337] on span "Visualizar" at bounding box center [474, 348] width 30 height 9
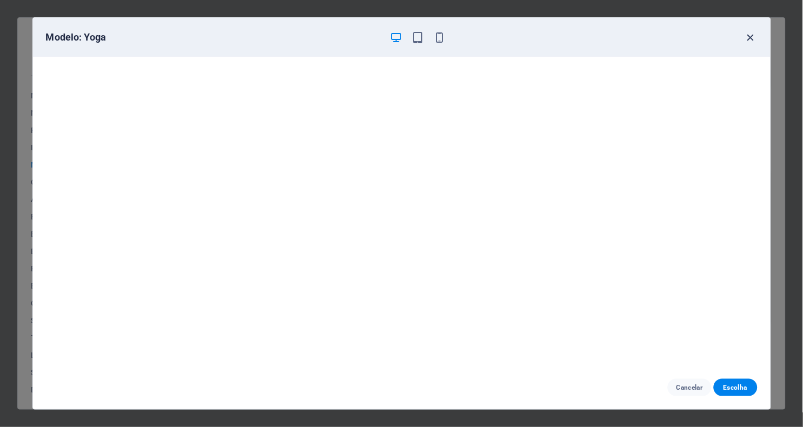
click at [682, 38] on icon "button" at bounding box center [750, 37] width 12 height 12
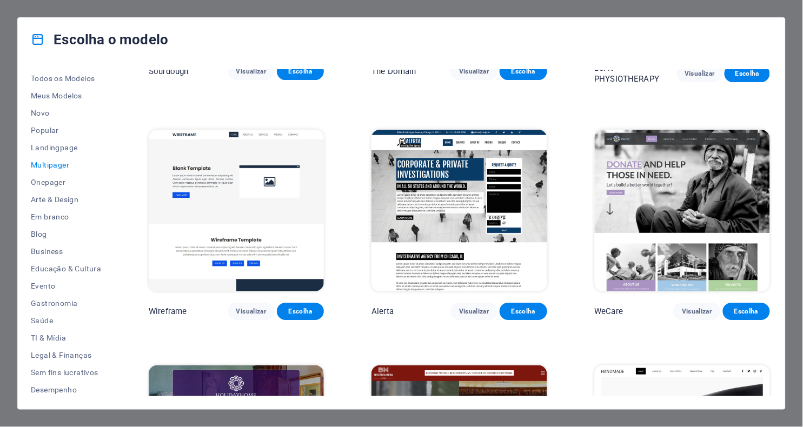
scroll to position [3469, 0]
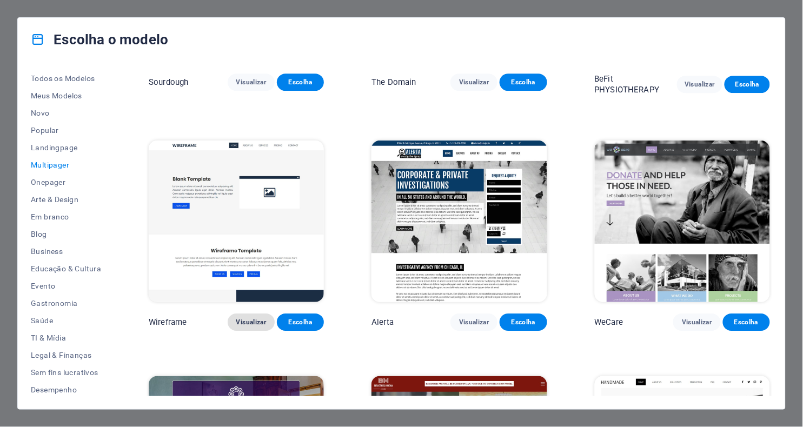
click at [237, 318] on span "Visualizar" at bounding box center [251, 322] width 30 height 9
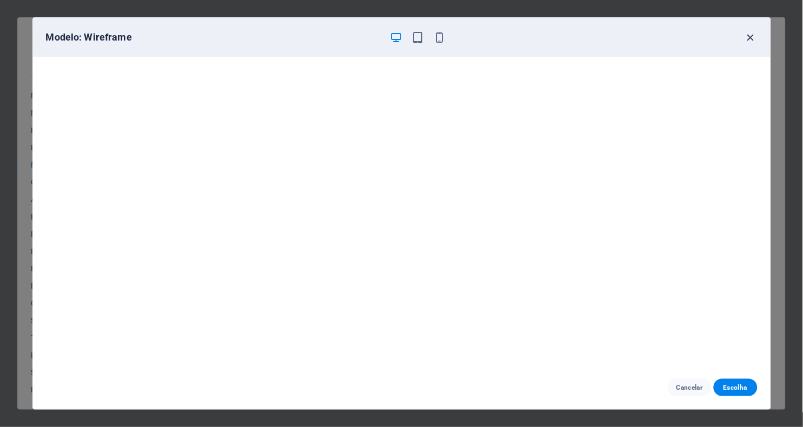
click at [682, 42] on icon "button" at bounding box center [750, 37] width 12 height 12
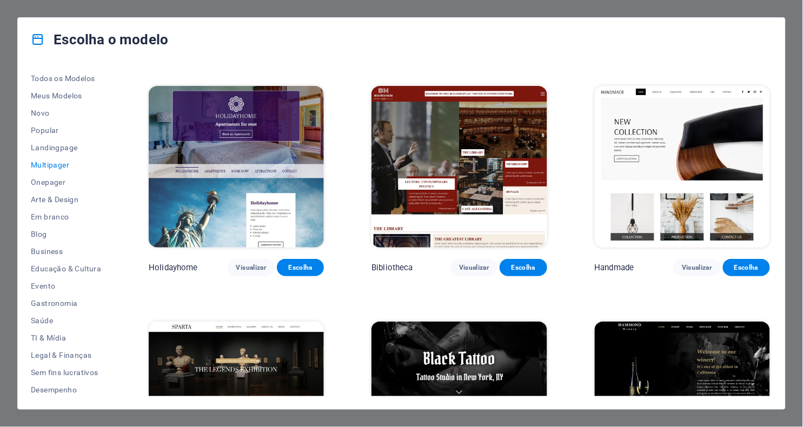
scroll to position [3746, 0]
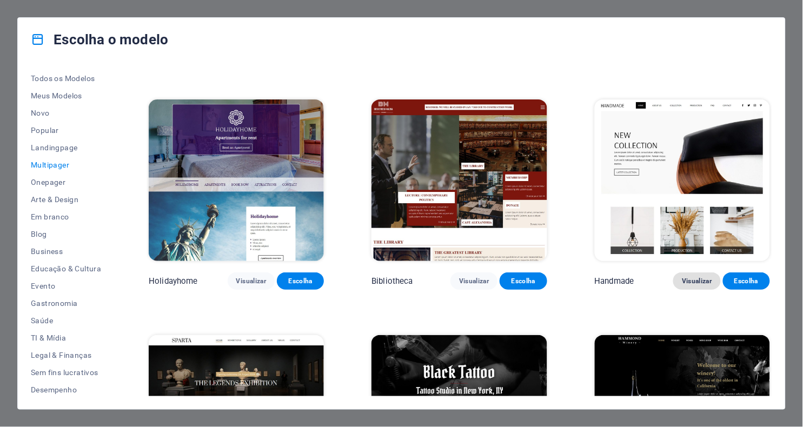
click at [682, 277] on span "Visualizar" at bounding box center [697, 281] width 30 height 9
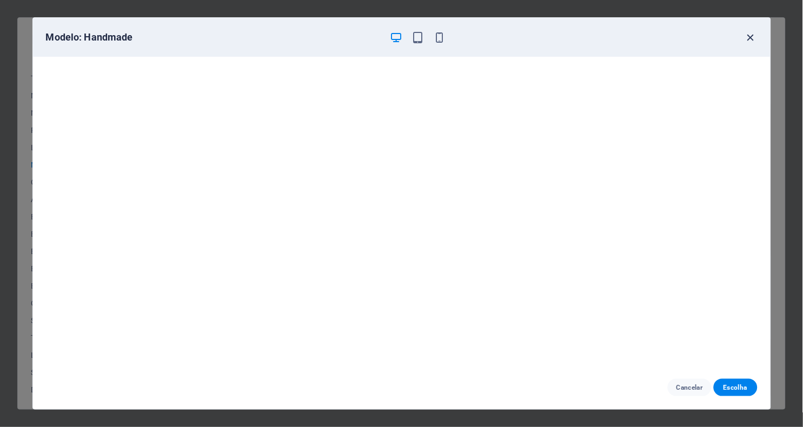
drag, startPoint x: 754, startPoint y: 32, endPoint x: 748, endPoint y: 40, distance: 10.1
click at [682, 31] on icon "button" at bounding box center [750, 37] width 12 height 12
click at [682, 40] on icon "button" at bounding box center [750, 37] width 12 height 12
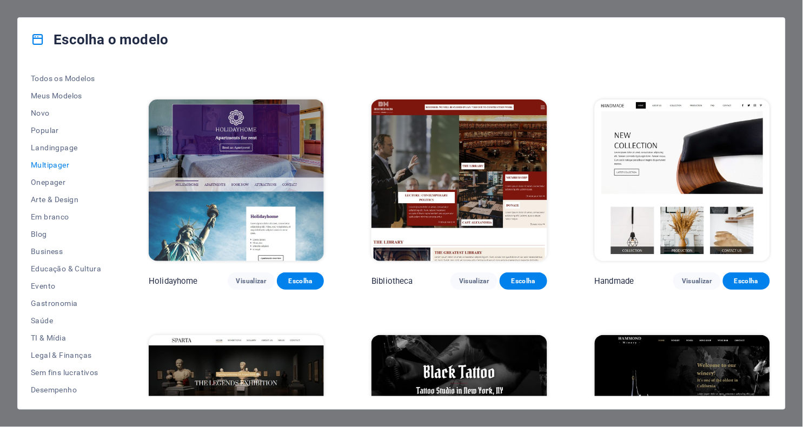
click at [682, 82] on div "Todos os Modelos Meus Modelos Novo Popular Landingpage Multipager Onepager Arte…" at bounding box center [401, 235] width 767 height 348
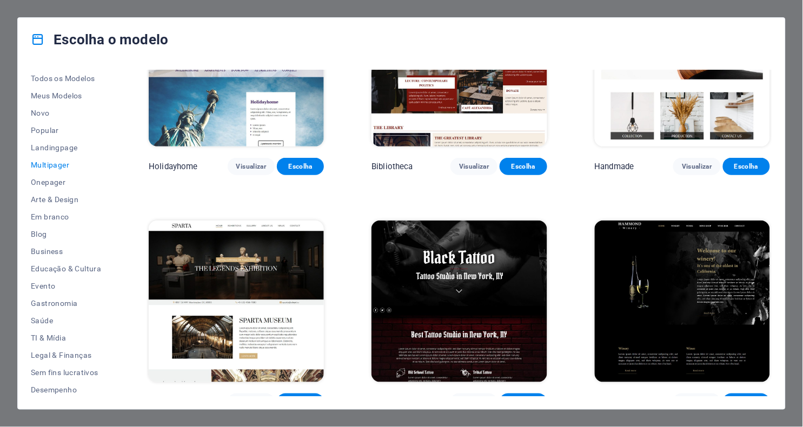
scroll to position [3871, 0]
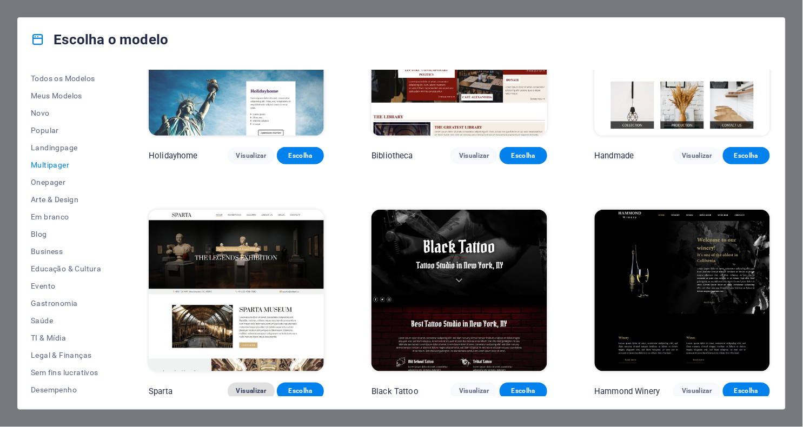
click at [257, 337] on span "Visualizar" at bounding box center [251, 391] width 30 height 9
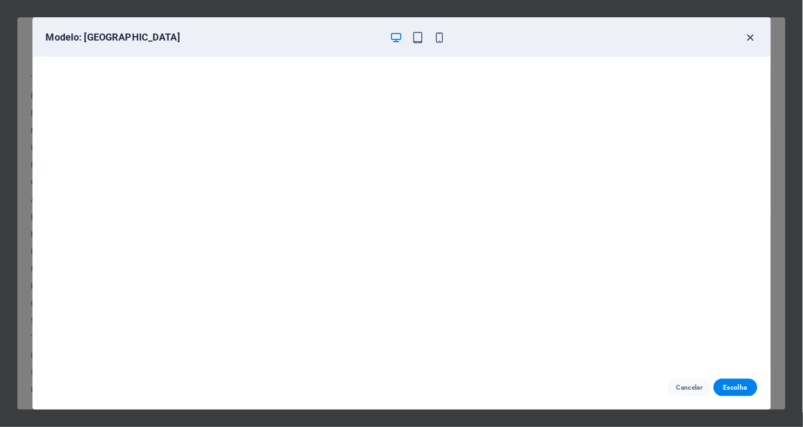
click at [682, 39] on icon "button" at bounding box center [750, 37] width 12 height 12
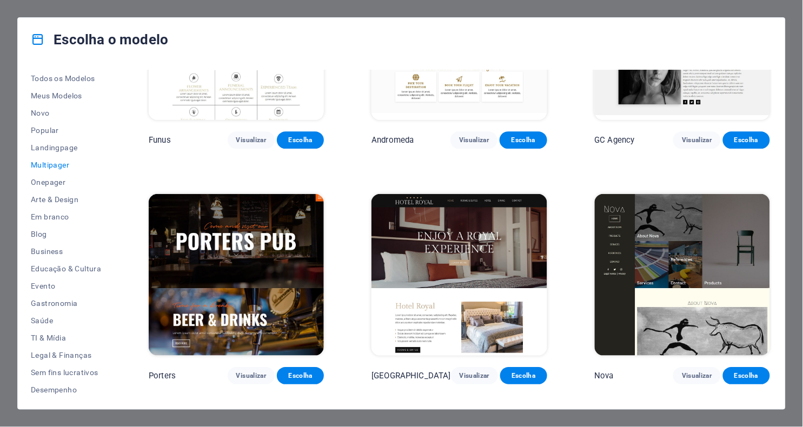
scroll to position [4366, 0]
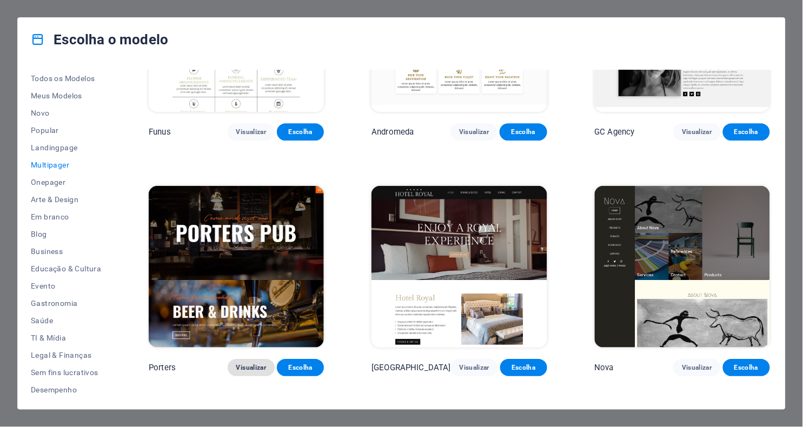
click at [251, 337] on span "Visualizar" at bounding box center [251, 367] width 30 height 9
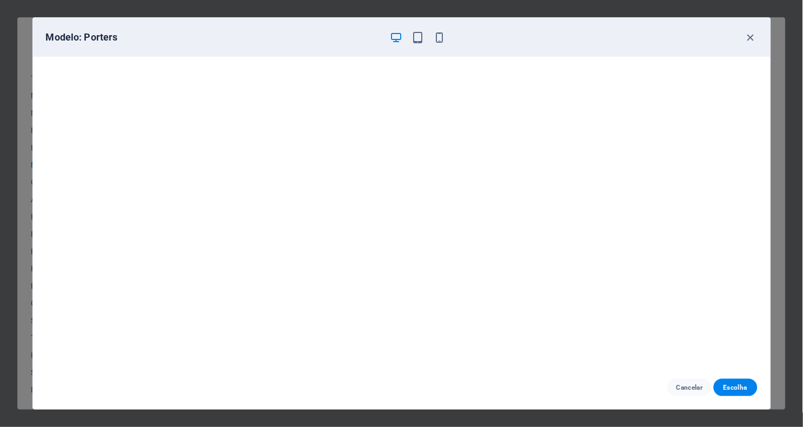
scroll to position [2, 0]
click at [682, 32] on icon "button" at bounding box center [750, 37] width 12 height 12
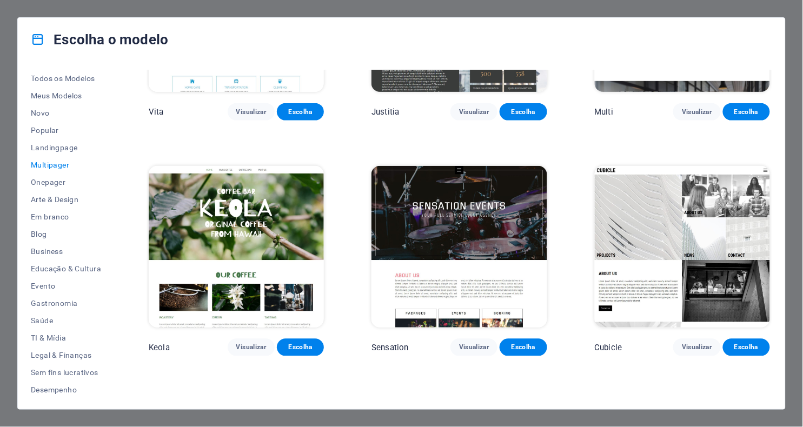
scroll to position [4860, 0]
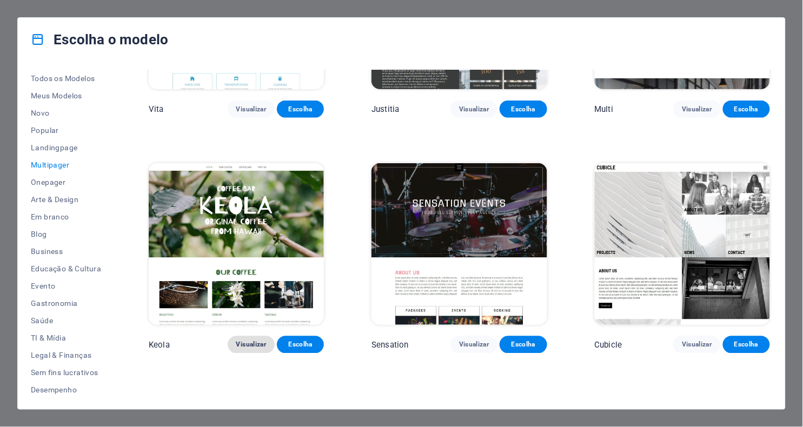
click at [237, 337] on span "Visualizar" at bounding box center [251, 345] width 30 height 9
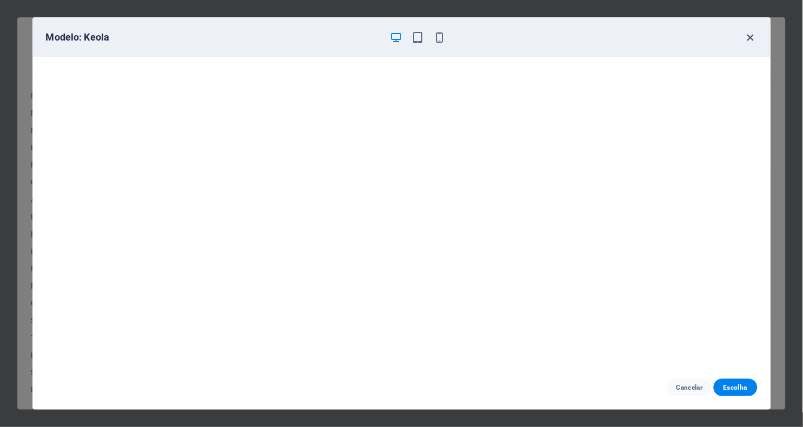
click at [682, 41] on icon "button" at bounding box center [750, 37] width 12 height 12
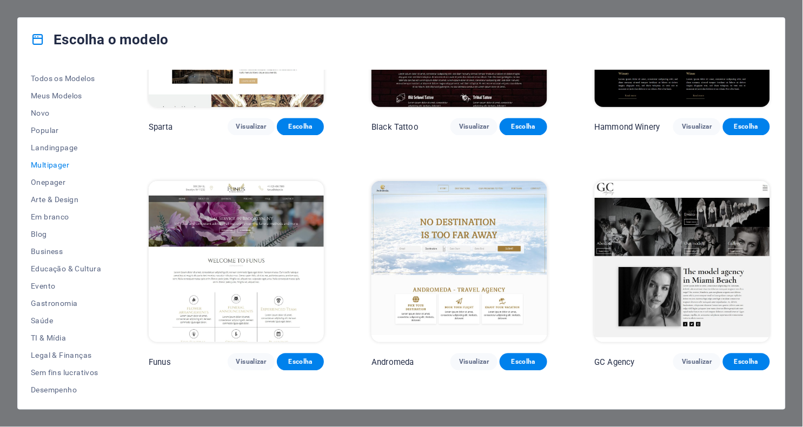
scroll to position [4150, 0]
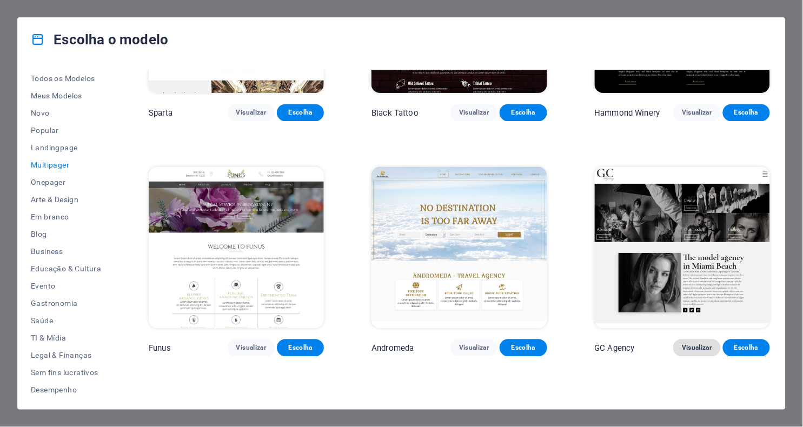
click at [682, 337] on span "Visualizar" at bounding box center [697, 348] width 30 height 9
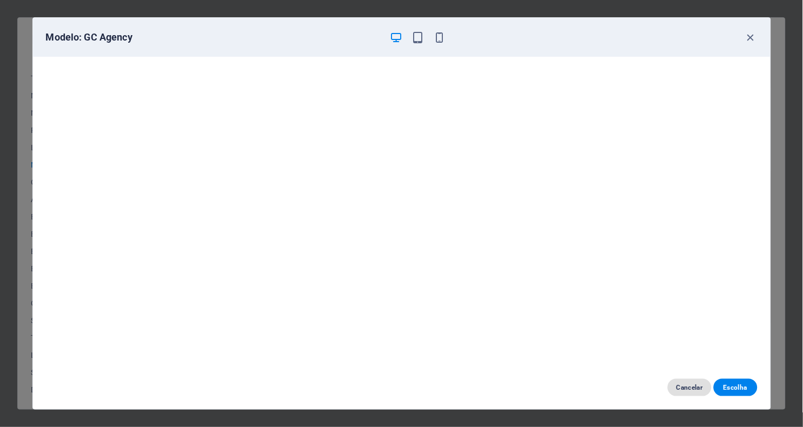
click at [682, 337] on span "Cancelar" at bounding box center [689, 387] width 26 height 9
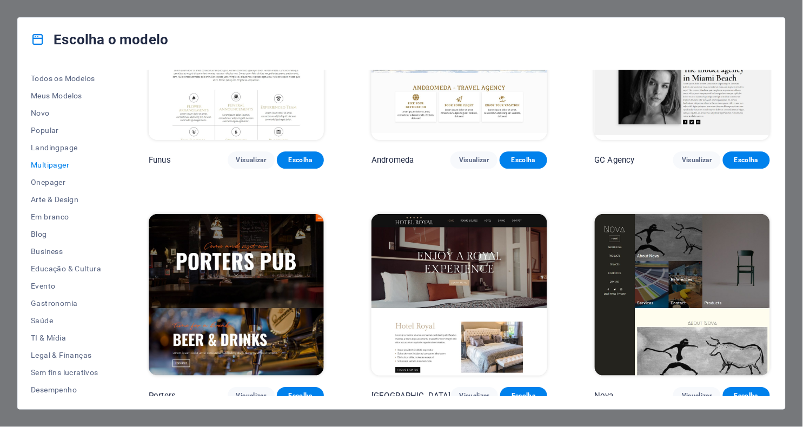
scroll to position [4363, 0]
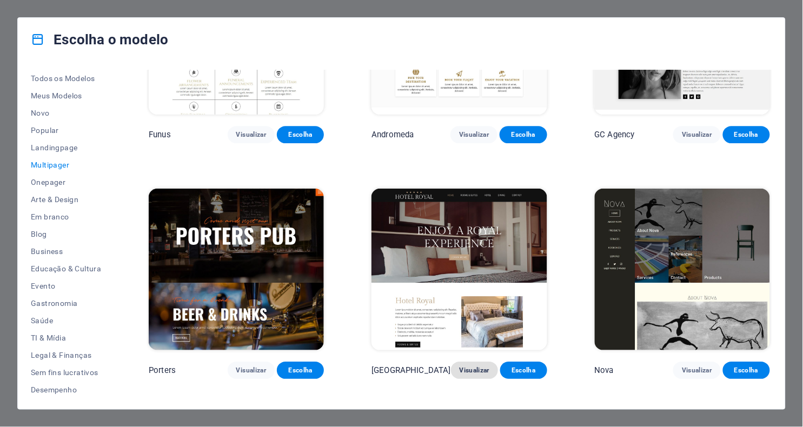
click at [467, 337] on span "Visualizar" at bounding box center [475, 370] width 30 height 9
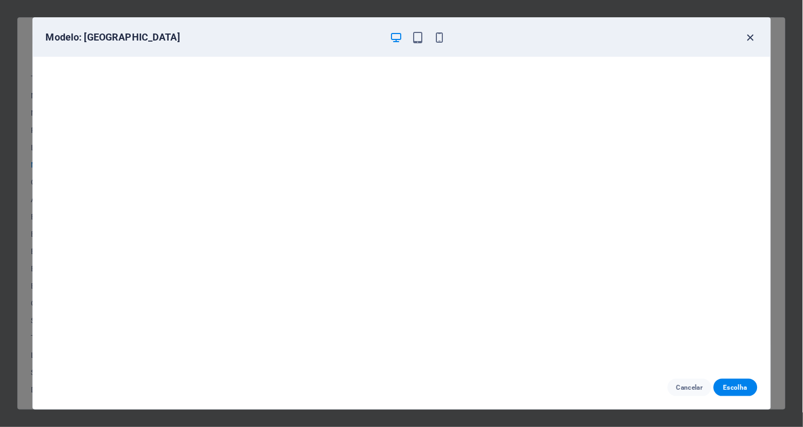
click at [682, 35] on icon "button" at bounding box center [750, 37] width 12 height 12
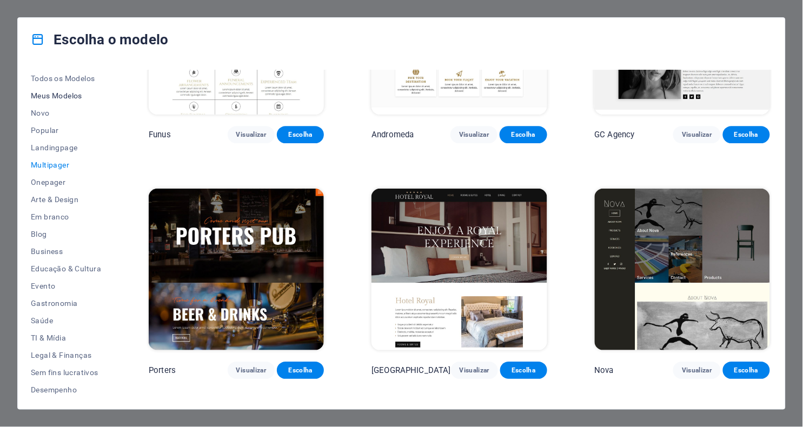
click at [62, 93] on span "Meus Modelos" at bounding box center [66, 95] width 70 height 9
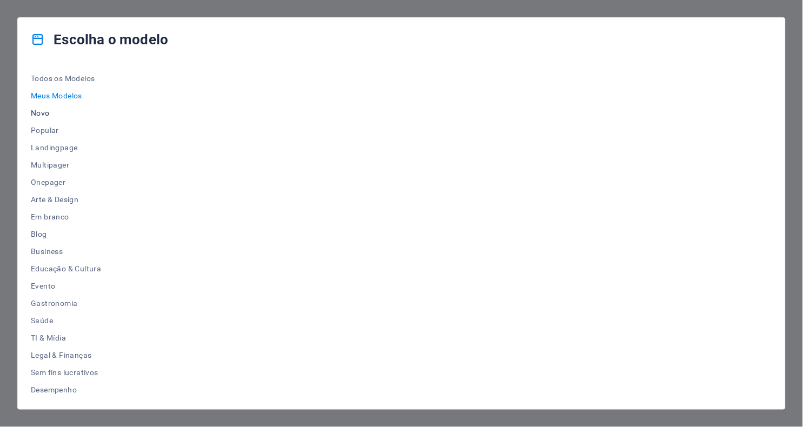
click at [45, 110] on span "Novo" at bounding box center [66, 113] width 70 height 9
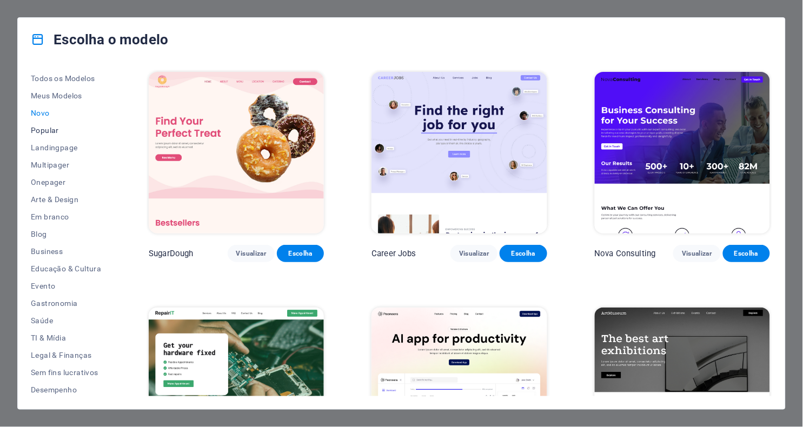
click at [56, 122] on button "Popular" at bounding box center [66, 130] width 70 height 17
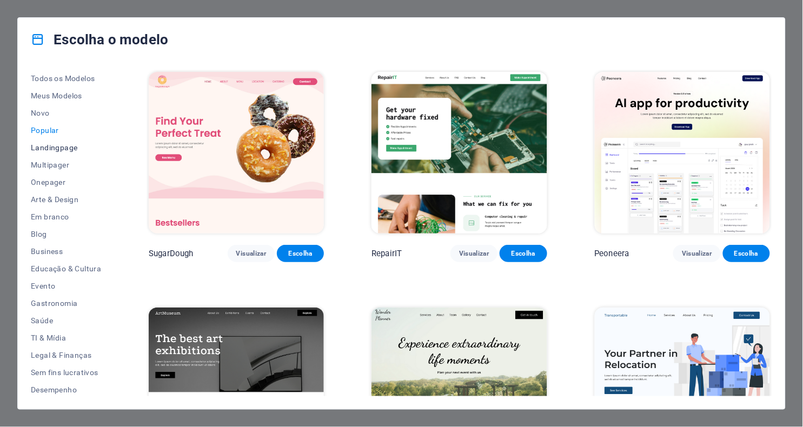
click at [64, 141] on button "Landingpage" at bounding box center [66, 147] width 70 height 17
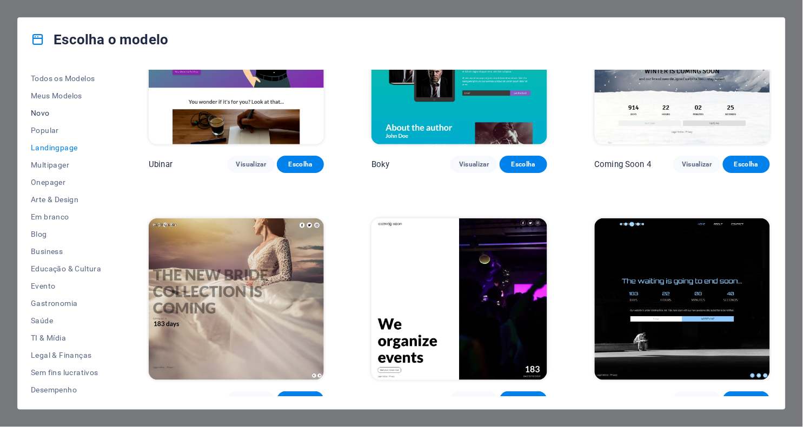
scroll to position [1738, 0]
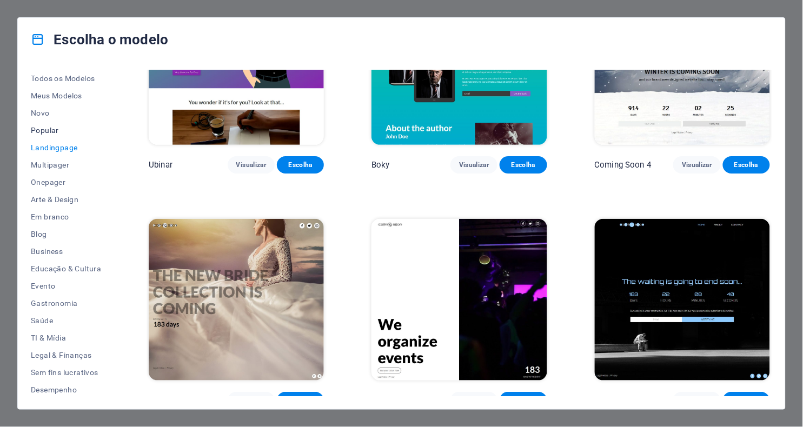
click at [48, 132] on span "Popular" at bounding box center [66, 130] width 70 height 9
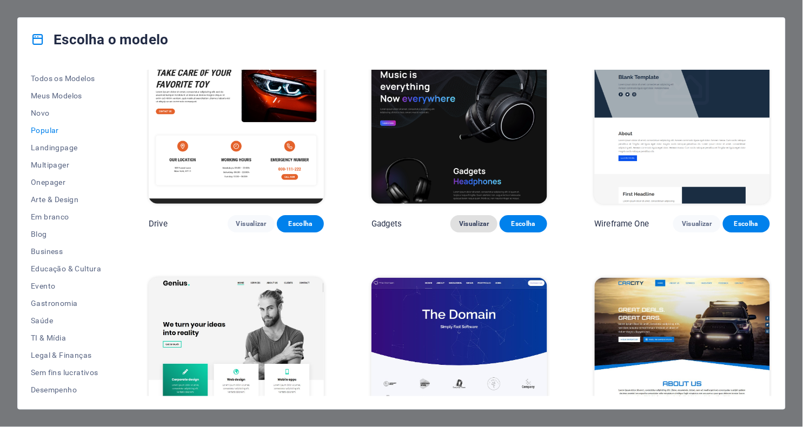
scroll to position [741, 0]
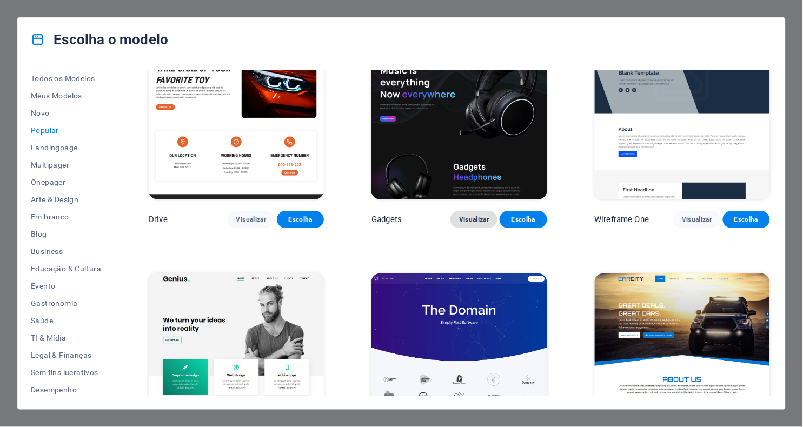
click at [467, 215] on span "Visualizar" at bounding box center [474, 219] width 30 height 9
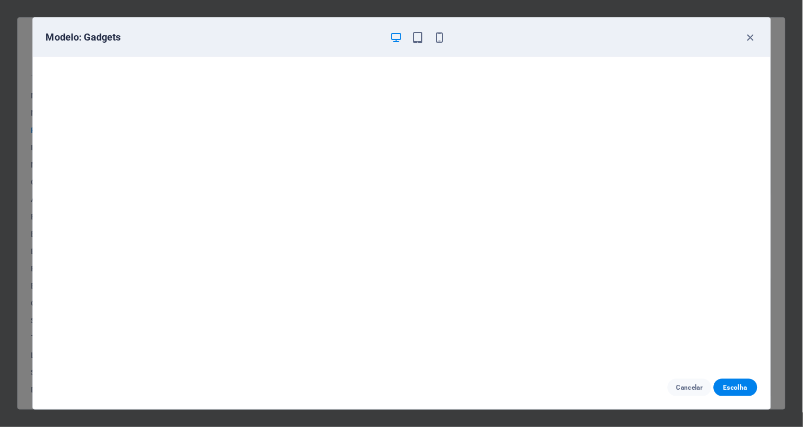
click at [588, 5] on div "Modelo: Gadgets Cancelar Escolha" at bounding box center [401, 213] width 803 height 427
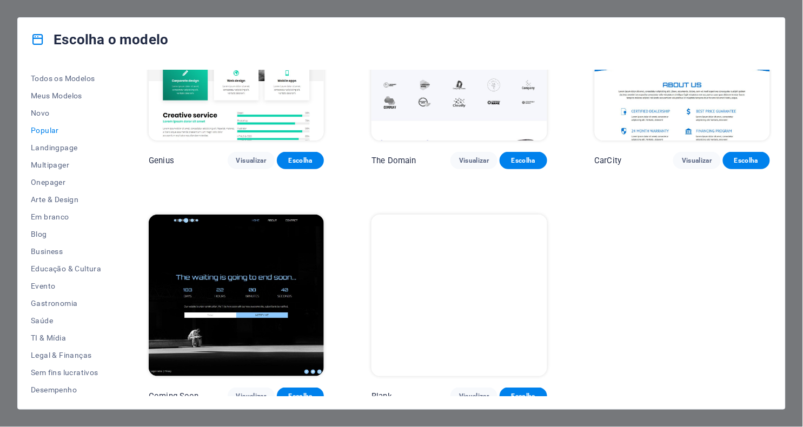
scroll to position [1035, 0]
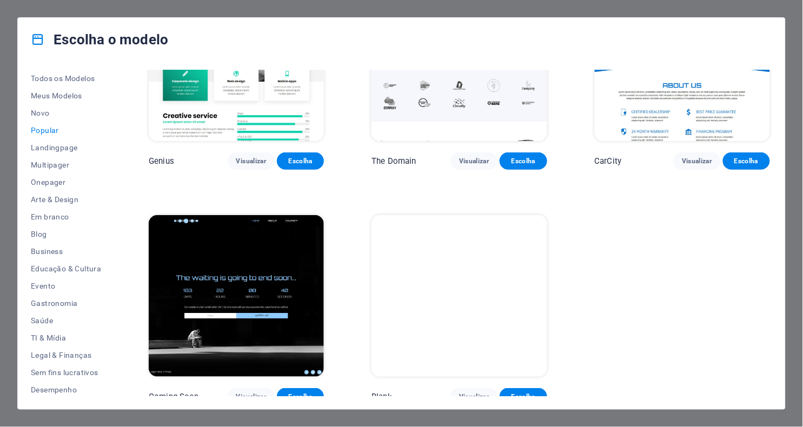
click at [509, 264] on img at bounding box center [458, 296] width 175 height 162
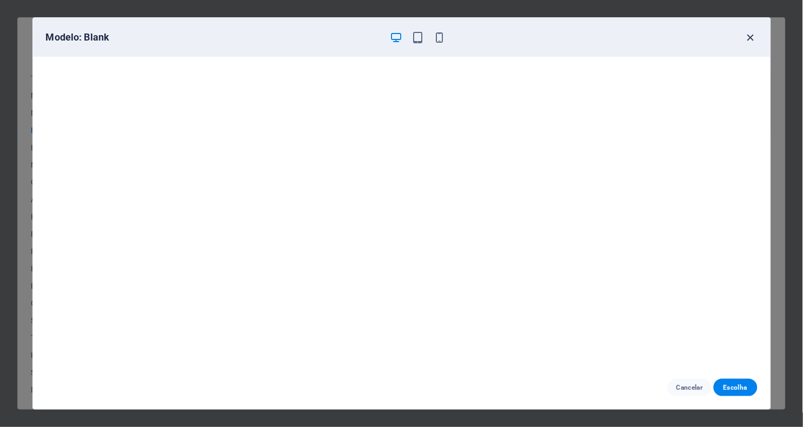
click at [682, 35] on icon "button" at bounding box center [750, 37] width 12 height 12
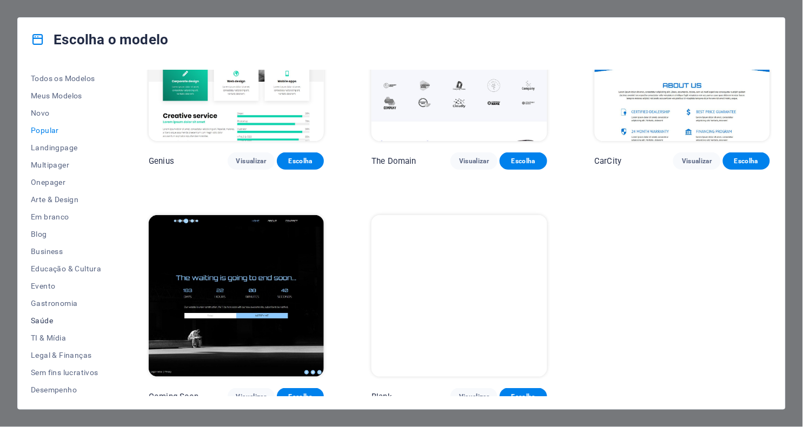
click at [49, 322] on span "Saúde" at bounding box center [66, 320] width 70 height 9
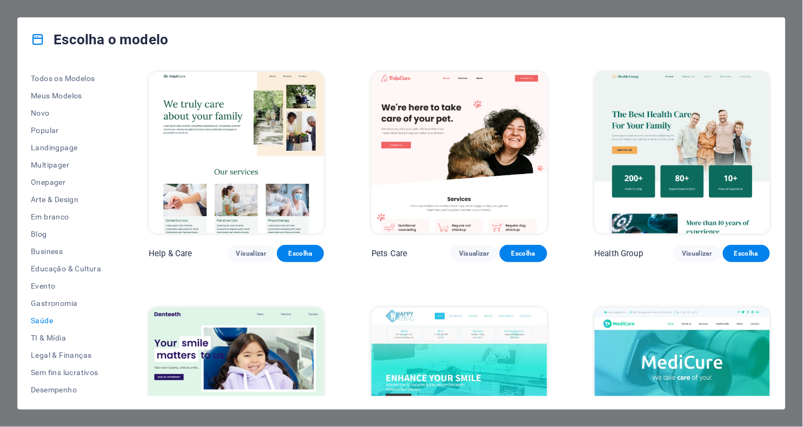
scroll to position [0, 0]
click at [79, 72] on button "Todos os Modelos" at bounding box center [66, 78] width 70 height 17
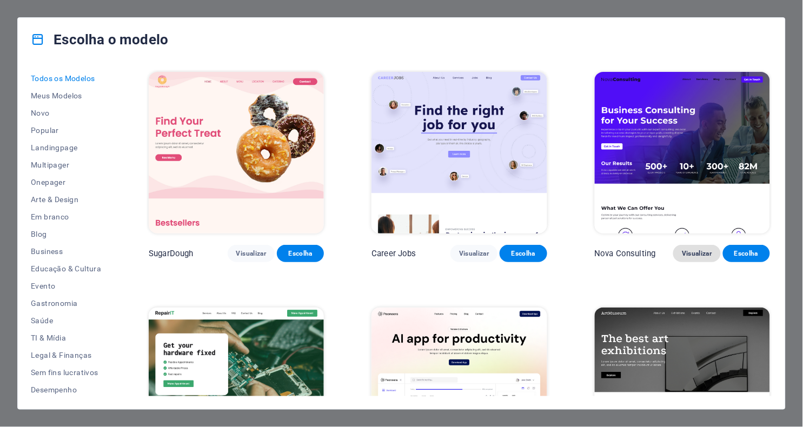
click at [682, 255] on span "Visualizar" at bounding box center [697, 253] width 30 height 9
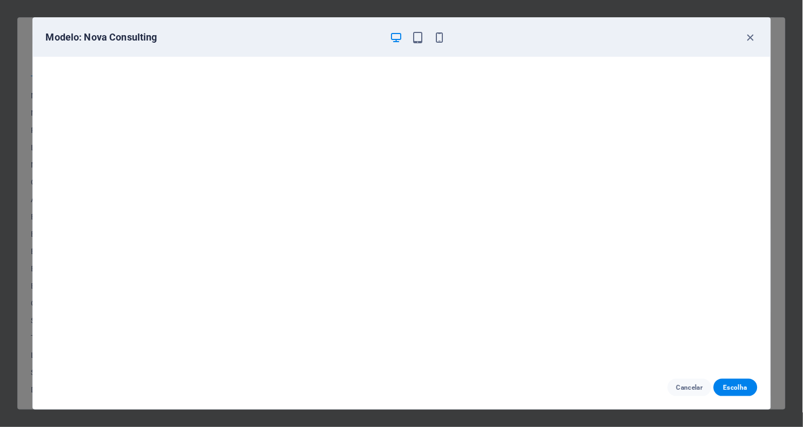
click at [682, 28] on div "Modelo: Nova Consulting" at bounding box center [401, 37] width 737 height 39
click at [682, 35] on icon "button" at bounding box center [750, 37] width 12 height 12
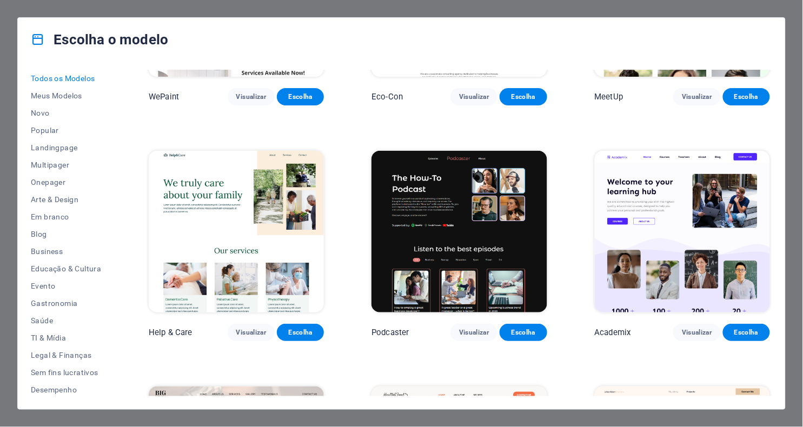
scroll to position [896, 0]
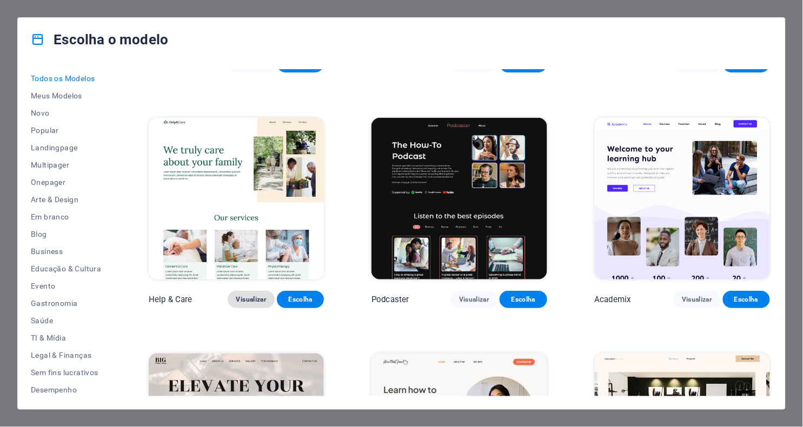
click at [244, 295] on span "Visualizar" at bounding box center [251, 299] width 30 height 9
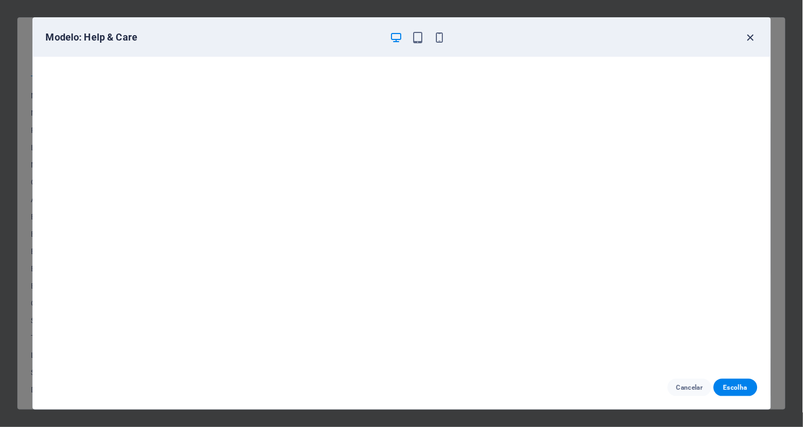
click at [682, 36] on icon "button" at bounding box center [750, 37] width 12 height 12
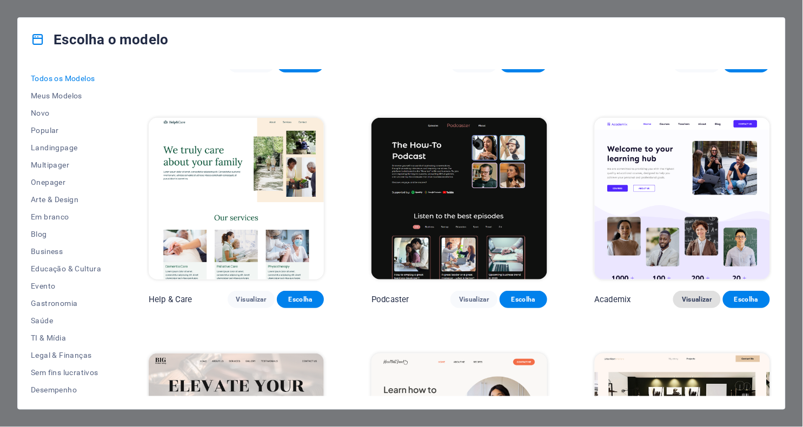
click at [682, 295] on span "Visualizar" at bounding box center [697, 299] width 30 height 9
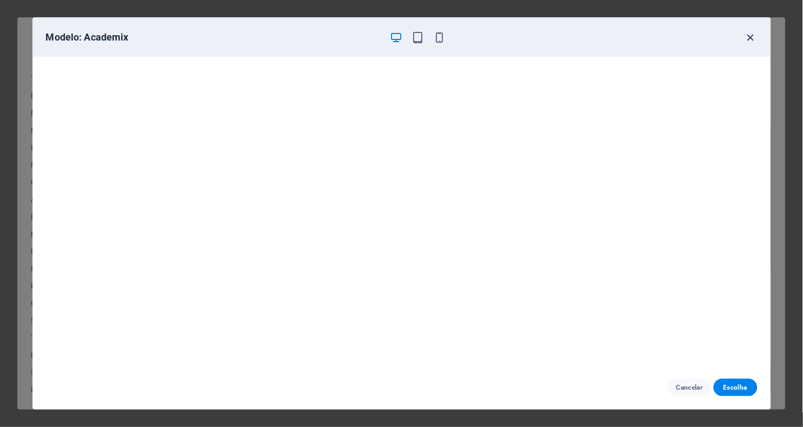
click at [682, 35] on icon "button" at bounding box center [750, 37] width 12 height 12
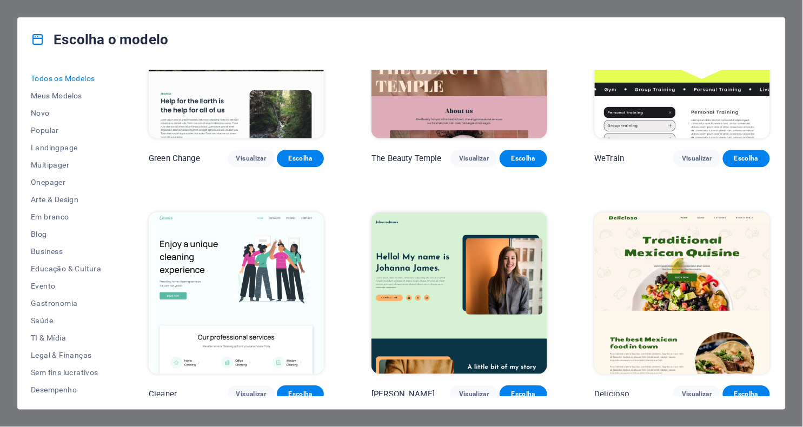
scroll to position [1534, 0]
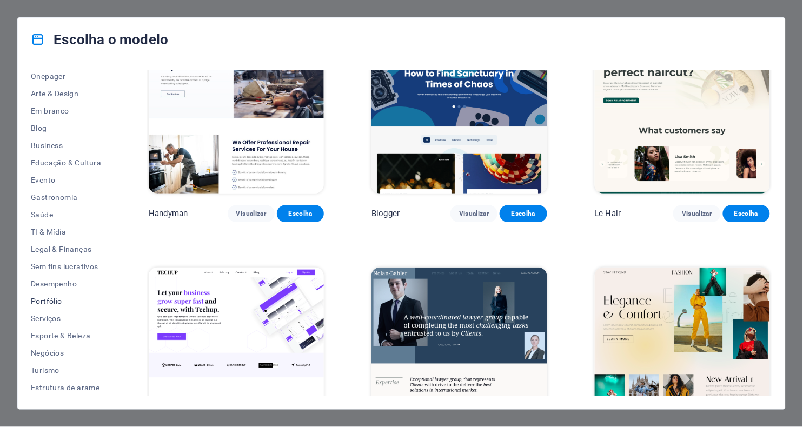
scroll to position [105, 0]
click at [60, 337] on button "Negócios" at bounding box center [66, 353] width 70 height 17
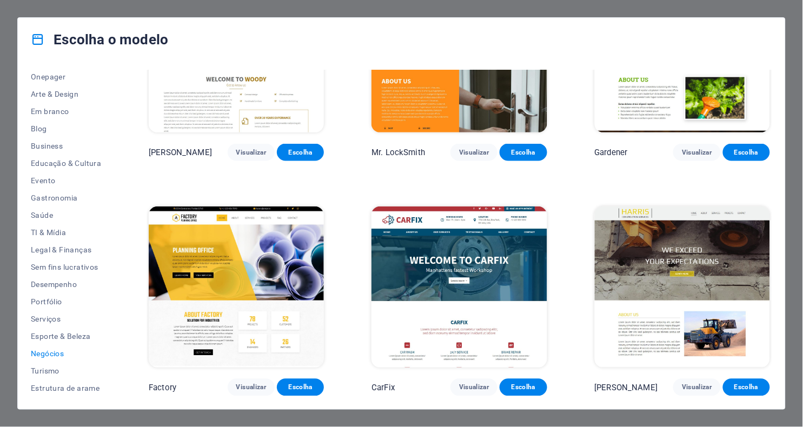
scroll to position [332, 0]
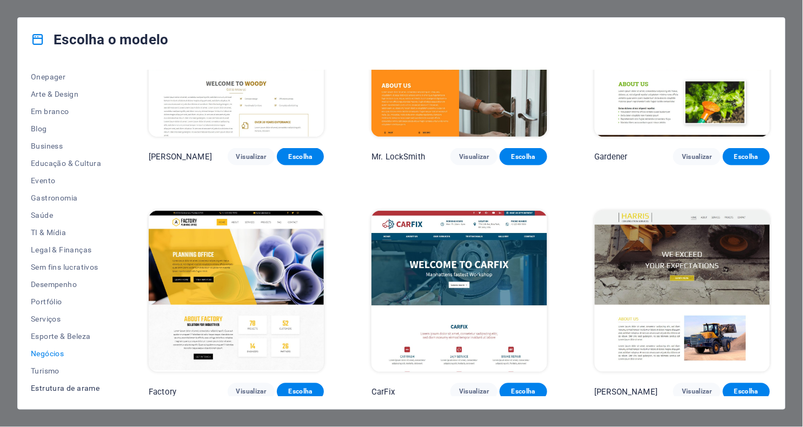
click at [69, 337] on span "Estrutura de arame" at bounding box center [66, 388] width 70 height 9
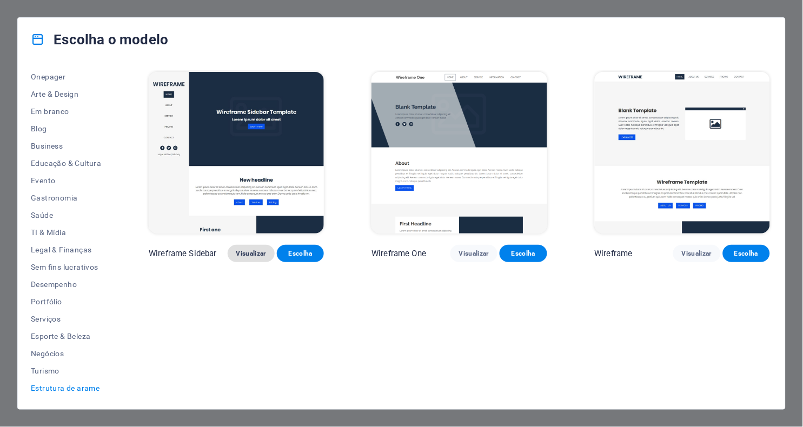
click at [253, 249] on span "Visualizar" at bounding box center [251, 253] width 30 height 9
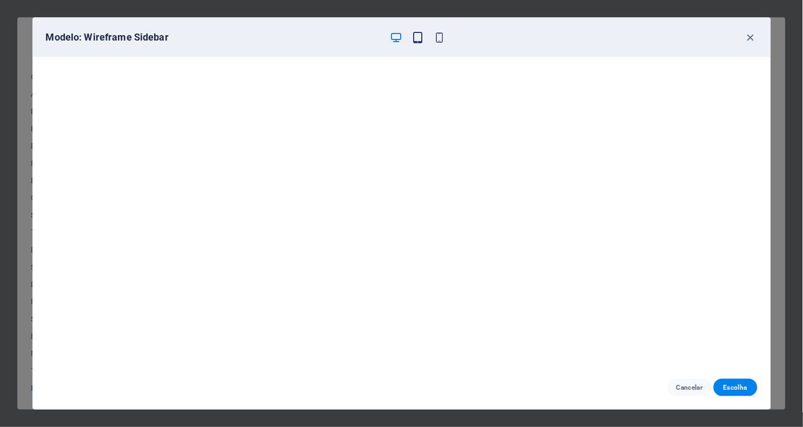
click at [422, 37] on icon "button" at bounding box center [417, 37] width 12 height 12
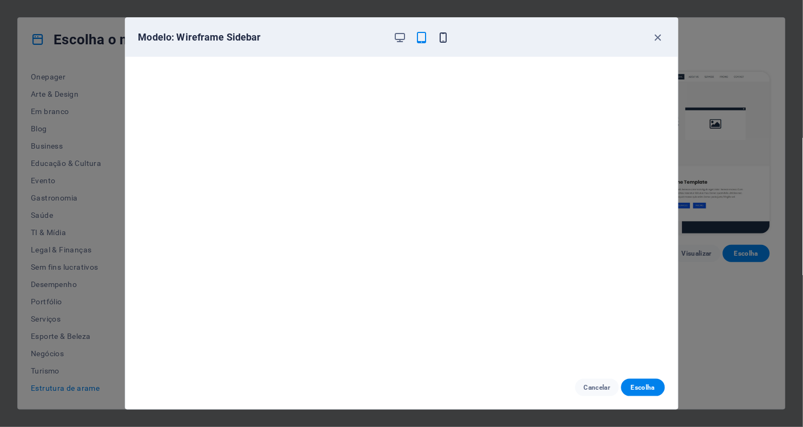
click at [441, 36] on icon "button" at bounding box center [443, 37] width 12 height 12
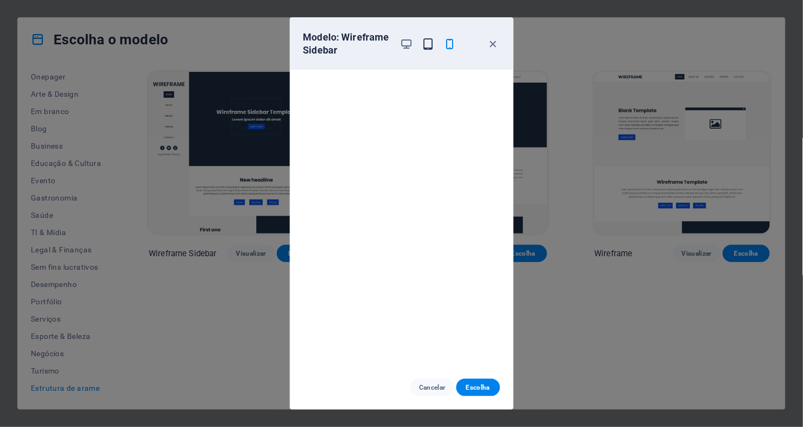
click at [426, 43] on icon "button" at bounding box center [428, 44] width 12 height 12
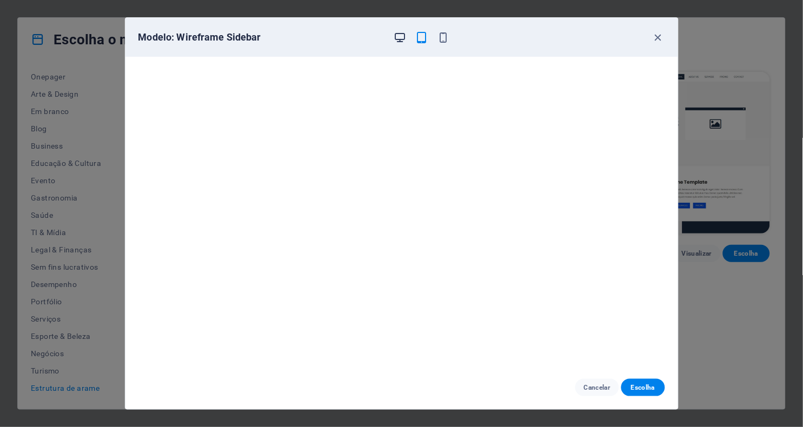
click at [401, 38] on icon "button" at bounding box center [400, 37] width 12 height 12
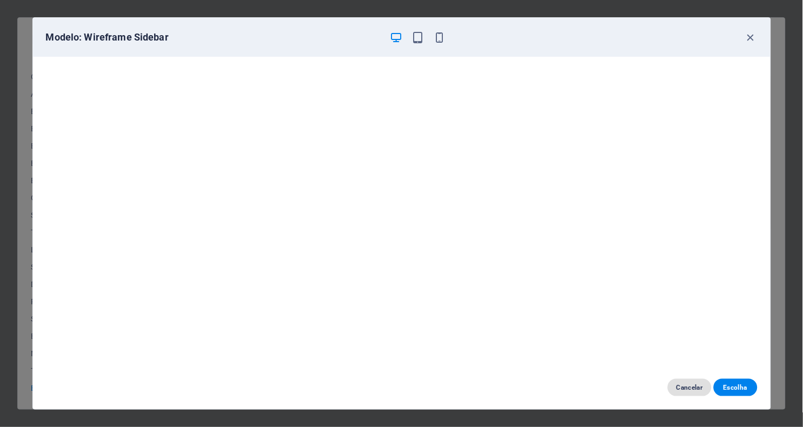
click at [682, 337] on span "Cancelar" at bounding box center [689, 387] width 26 height 9
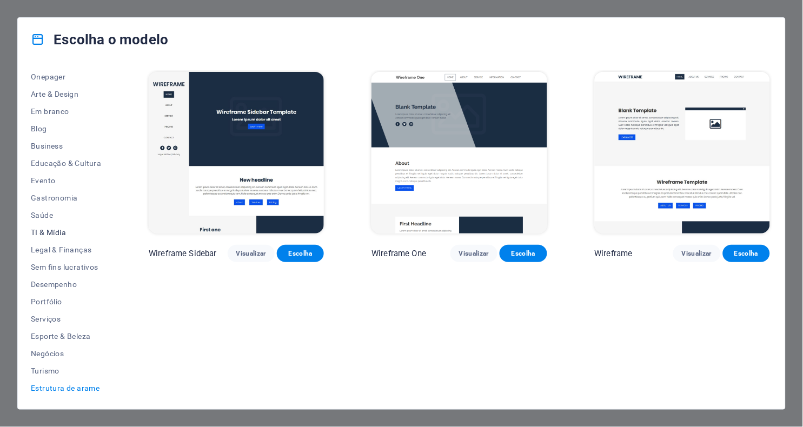
click at [57, 230] on span "TI & Mídia" at bounding box center [66, 232] width 70 height 9
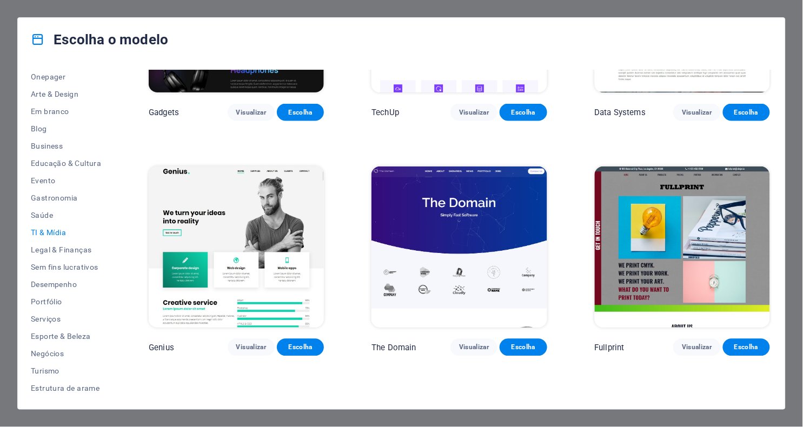
scroll to position [383, 0]
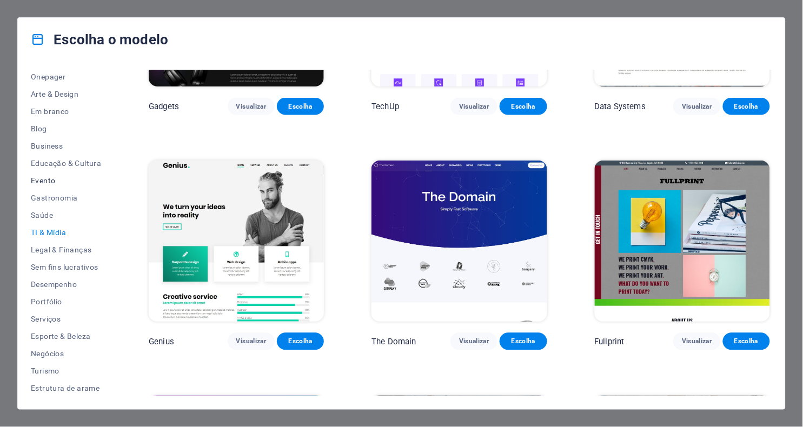
click at [51, 182] on span "Evento" at bounding box center [66, 180] width 70 height 9
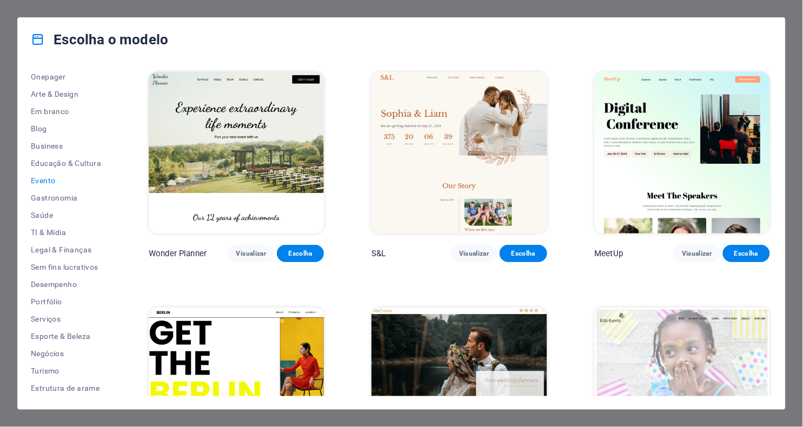
scroll to position [0, 0]
click at [89, 266] on span "Sem fins lucrativos" at bounding box center [66, 267] width 70 height 9
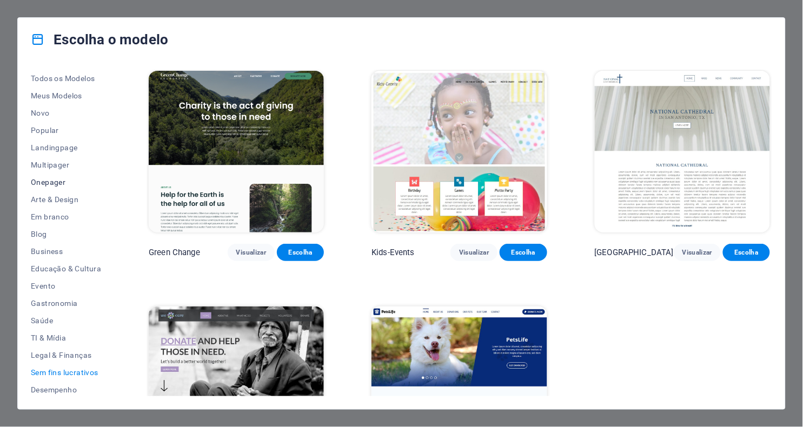
click at [59, 78] on span "Todos os Modelos" at bounding box center [66, 78] width 70 height 9
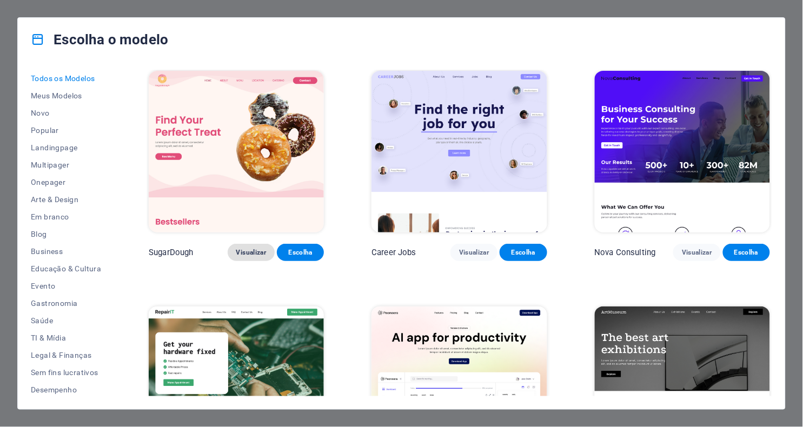
click at [250, 248] on span "Visualizar" at bounding box center [251, 252] width 30 height 9
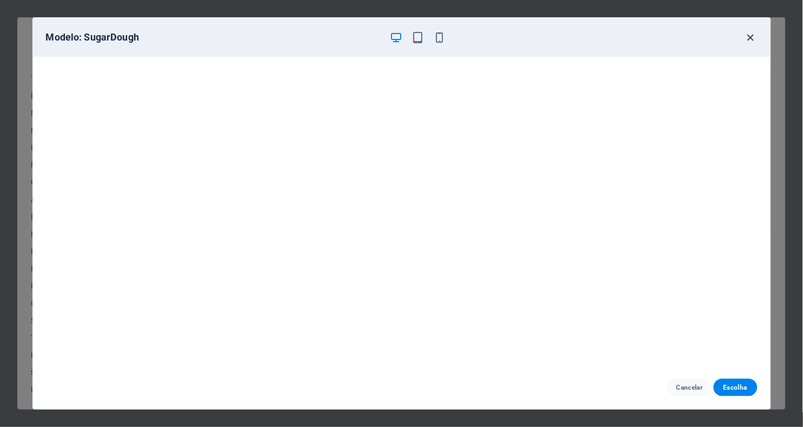
click at [682, 35] on icon "button" at bounding box center [750, 37] width 12 height 12
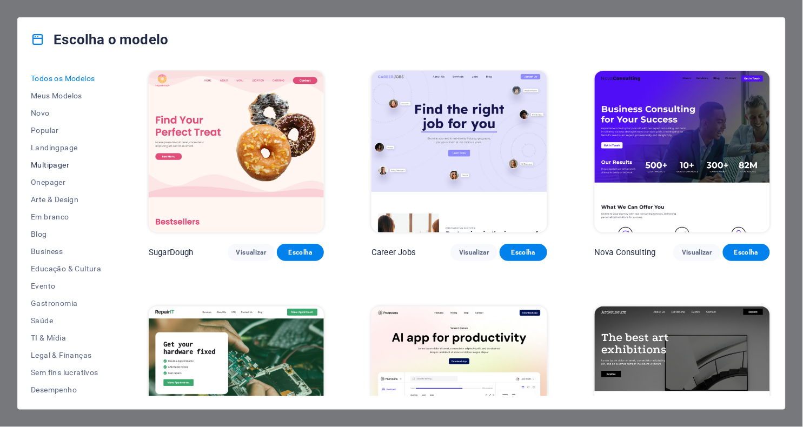
click at [67, 170] on button "Multipager" at bounding box center [66, 164] width 70 height 17
click at [68, 164] on span "Multipager" at bounding box center [66, 165] width 70 height 9
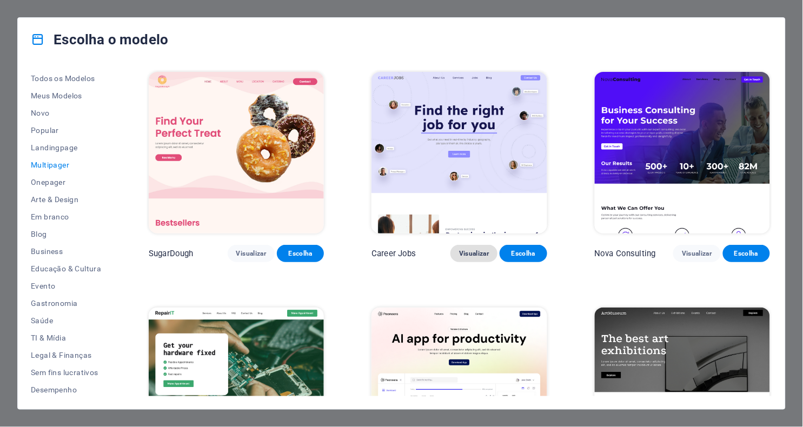
click at [478, 249] on span "Visualizar" at bounding box center [474, 253] width 30 height 9
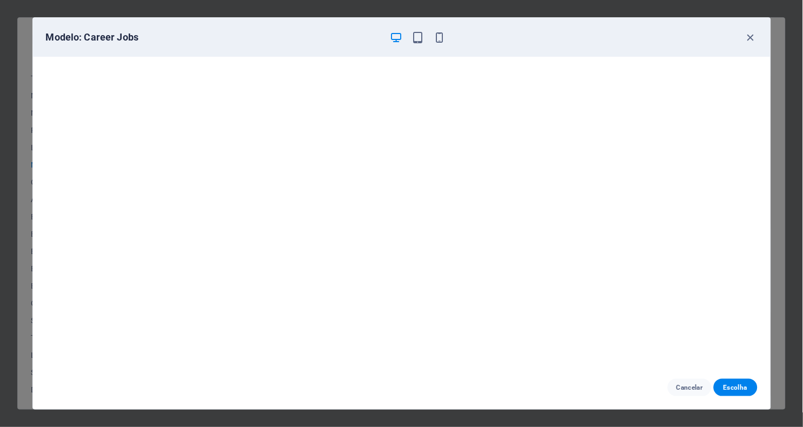
click at [682, 30] on div "Modelo: Career Jobs" at bounding box center [401, 37] width 737 height 39
click at [682, 38] on icon "button" at bounding box center [750, 37] width 12 height 12
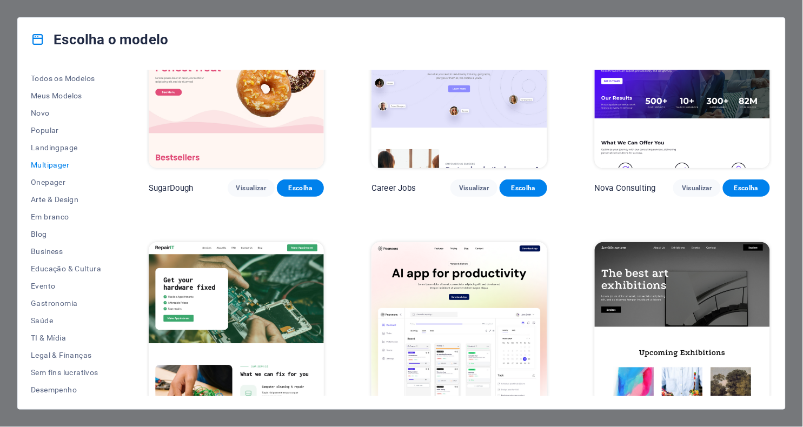
scroll to position [84, 0]
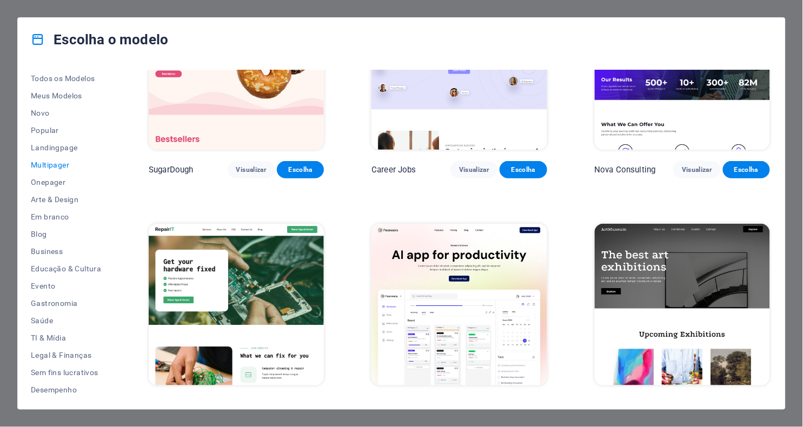
click at [643, 246] on img at bounding box center [682, 305] width 175 height 162
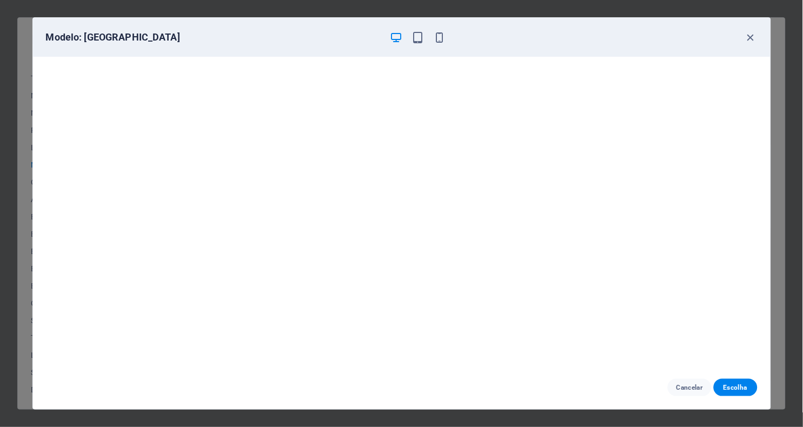
scroll to position [2, 0]
click at [682, 40] on icon "button" at bounding box center [750, 37] width 12 height 12
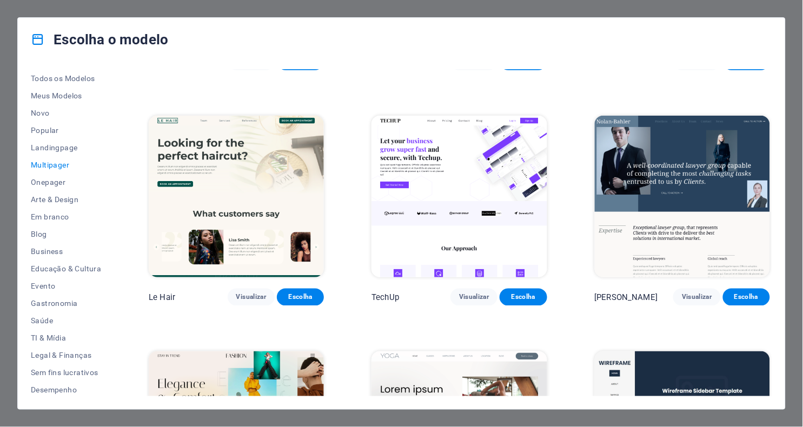
scroll to position [2107, 0]
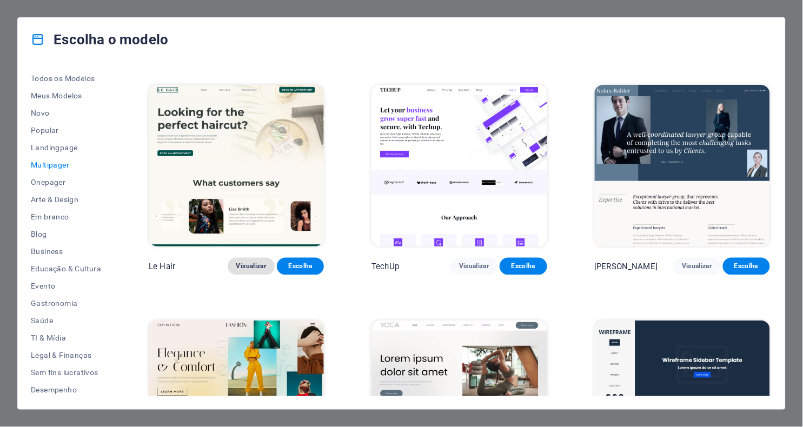
click at [247, 262] on span "Visualizar" at bounding box center [251, 266] width 30 height 9
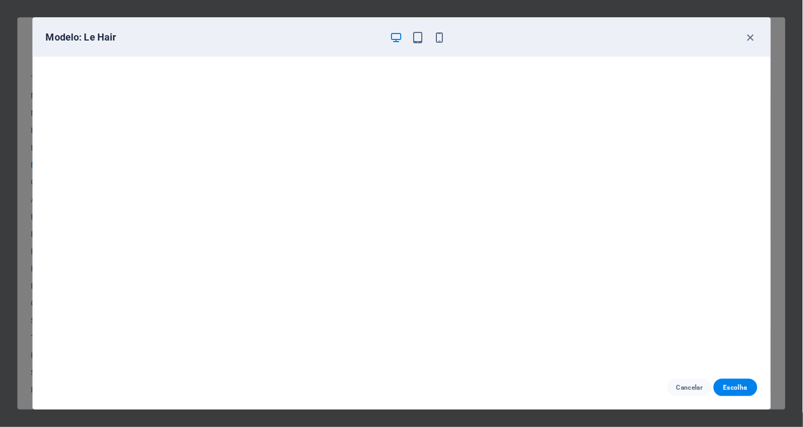
click at [682, 152] on div "Modelo: Le Hair Cancelar Escolha" at bounding box center [401, 213] width 803 height 427
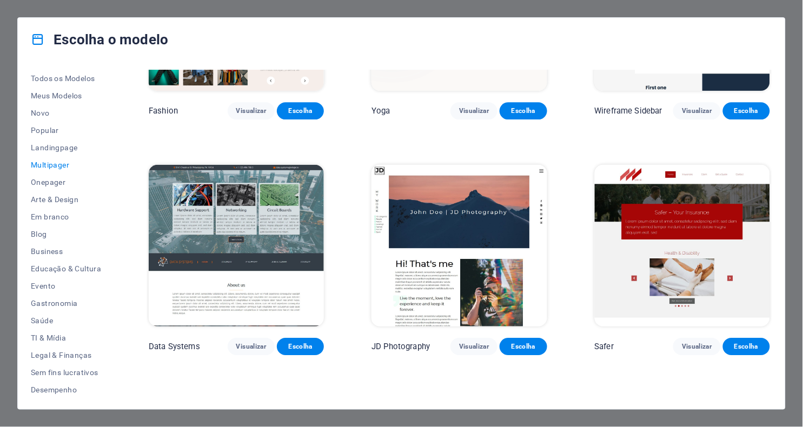
scroll to position [2498, 0]
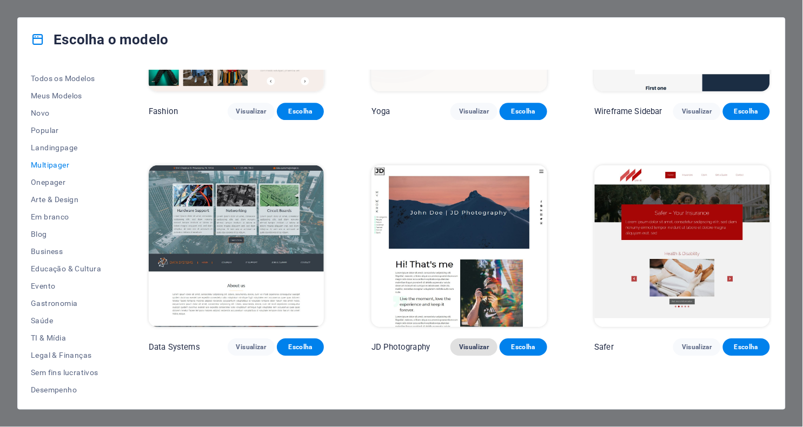
click at [469, 337] on button "Visualizar" at bounding box center [473, 346] width 47 height 17
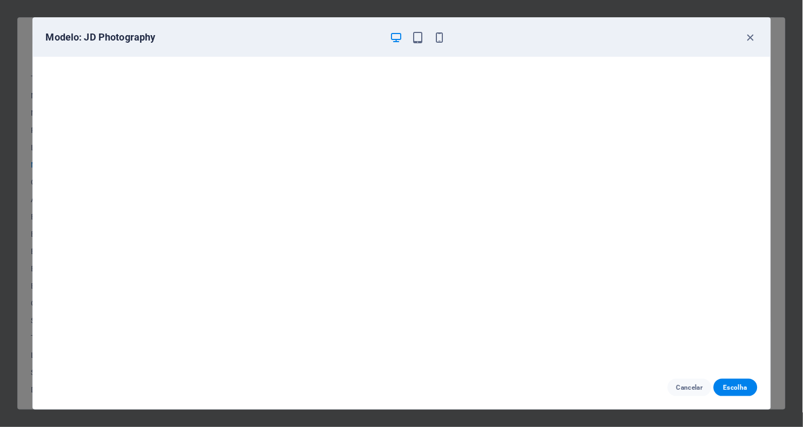
scroll to position [0, 0]
click at [682, 8] on div "Modelo: JD Photography Cancelar Escolha" at bounding box center [401, 213] width 803 height 427
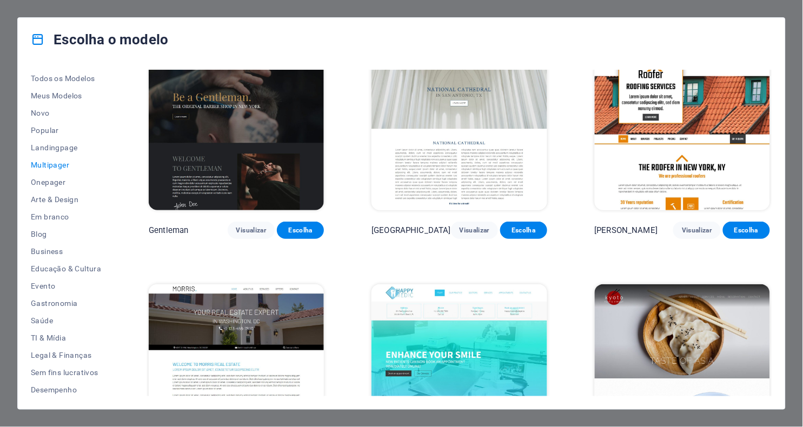
scroll to position [2850, 0]
